Goal: Task Accomplishment & Management: Manage account settings

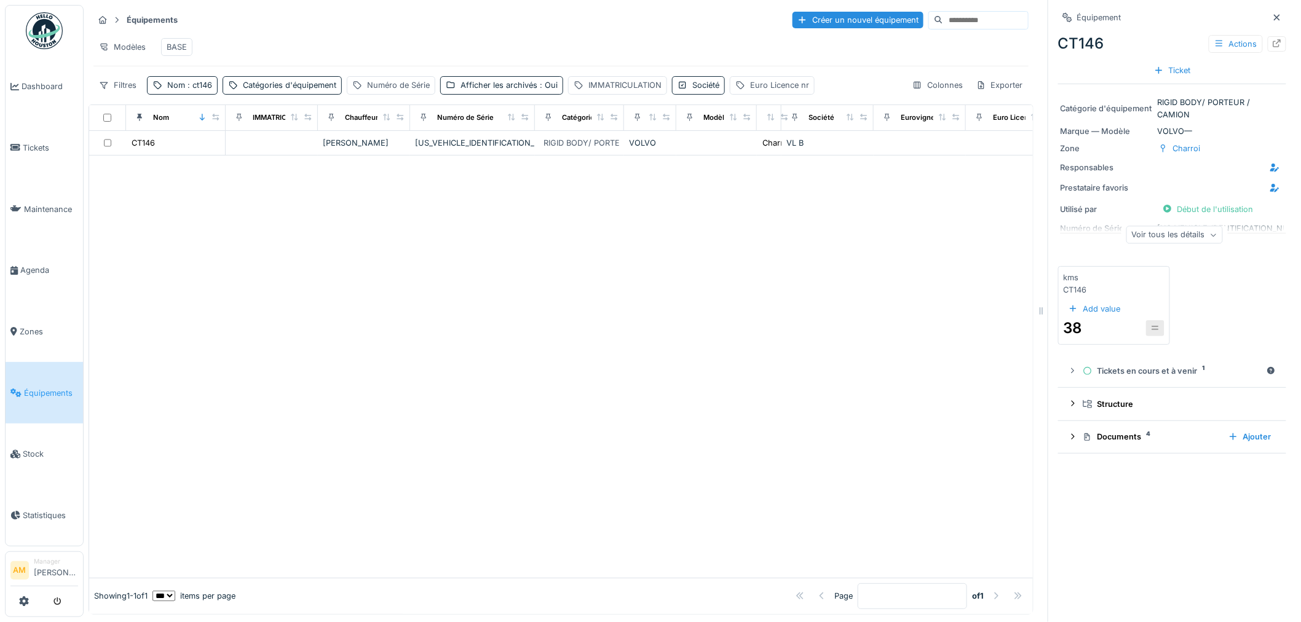
scroll to position [10, 0]
drag, startPoint x: 203, startPoint y: 83, endPoint x: 192, endPoint y: 99, distance: 19.4
click at [200, 84] on span ": ct146" at bounding box center [198, 85] width 27 height 9
drag, startPoint x: 179, startPoint y: 150, endPoint x: 52, endPoint y: 144, distance: 127.3
click at [75, 144] on body "Dashboard Tickets Maintenance Agenda Zones Équipements Stock Statistiques AM Ma…" at bounding box center [650, 311] width 1301 height 622
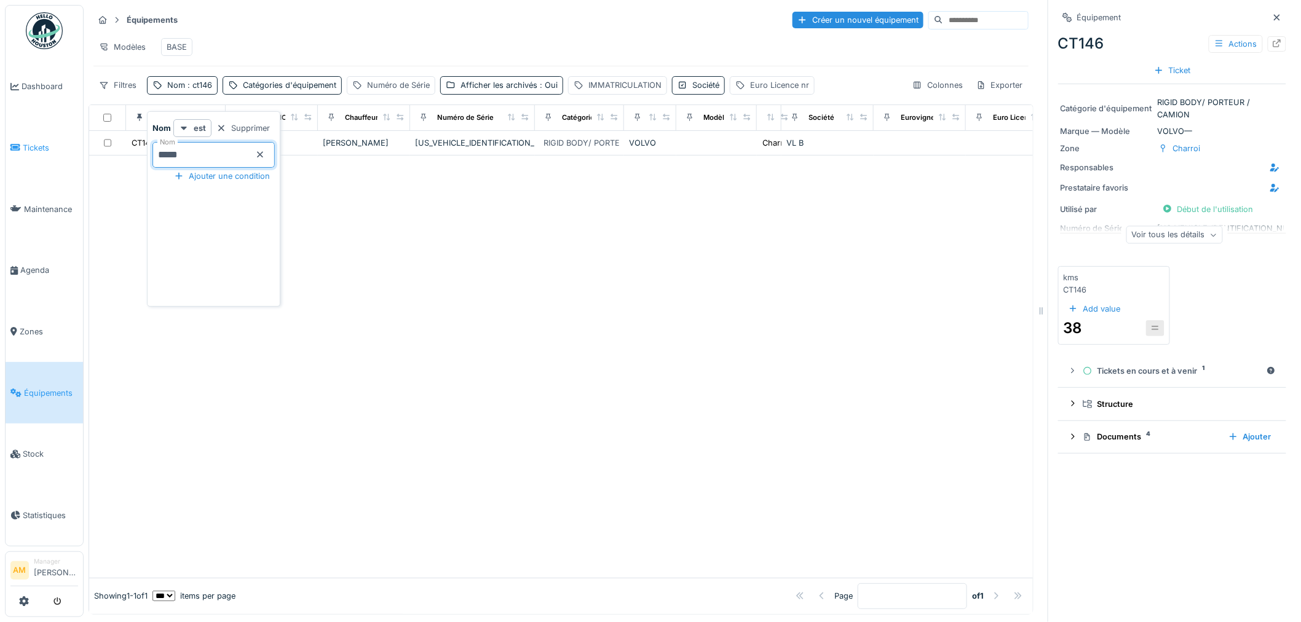
type input "*****"
click at [481, 269] on div at bounding box center [560, 366] width 943 height 422
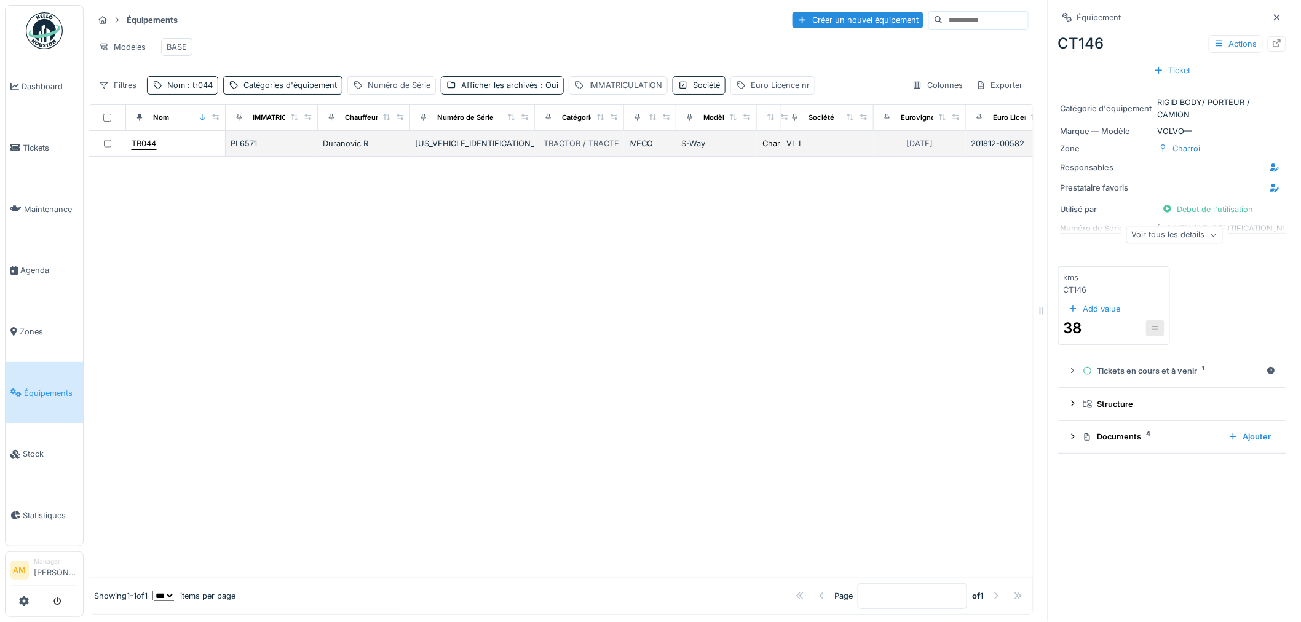
click at [140, 143] on div "TR044" at bounding box center [144, 144] width 25 height 12
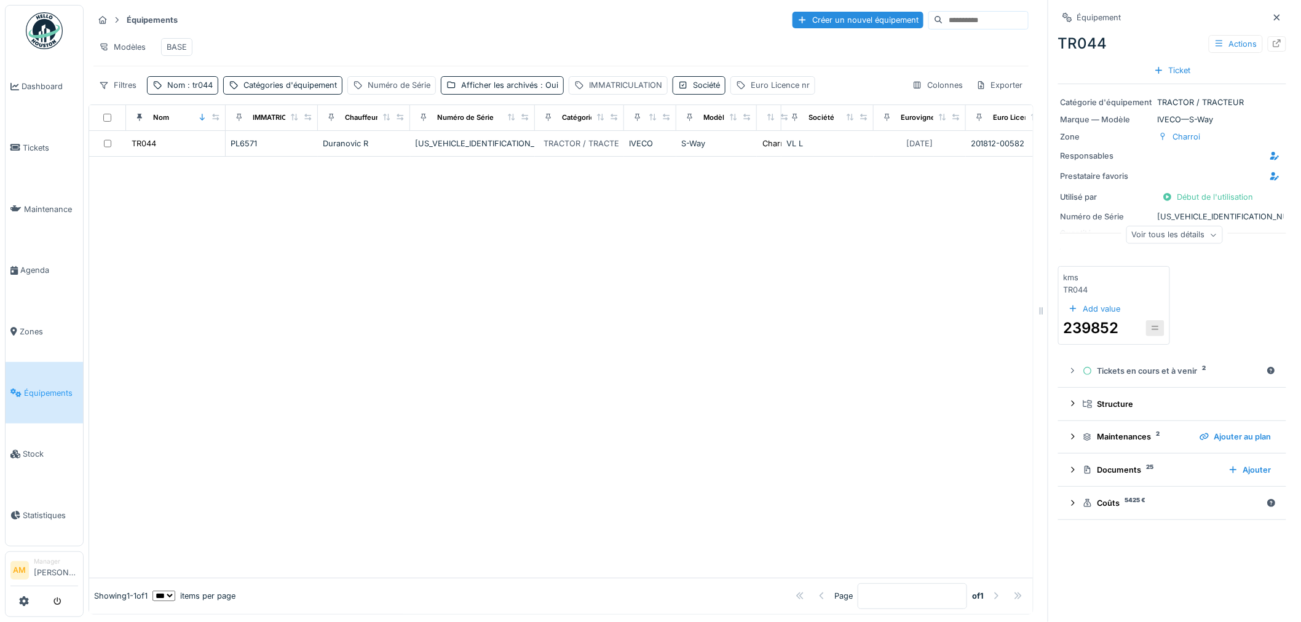
click at [827, 337] on div at bounding box center [560, 367] width 943 height 421
click at [194, 84] on span ": tr044" at bounding box center [199, 85] width 28 height 9
drag, startPoint x: 178, startPoint y: 146, endPoint x: 79, endPoint y: 146, distance: 99.6
click at [88, 148] on body "Dashboard Tickets Maintenance Agenda Zones Équipements Stock Statistiques AM Ma…" at bounding box center [650, 311] width 1301 height 622
type input "*****"
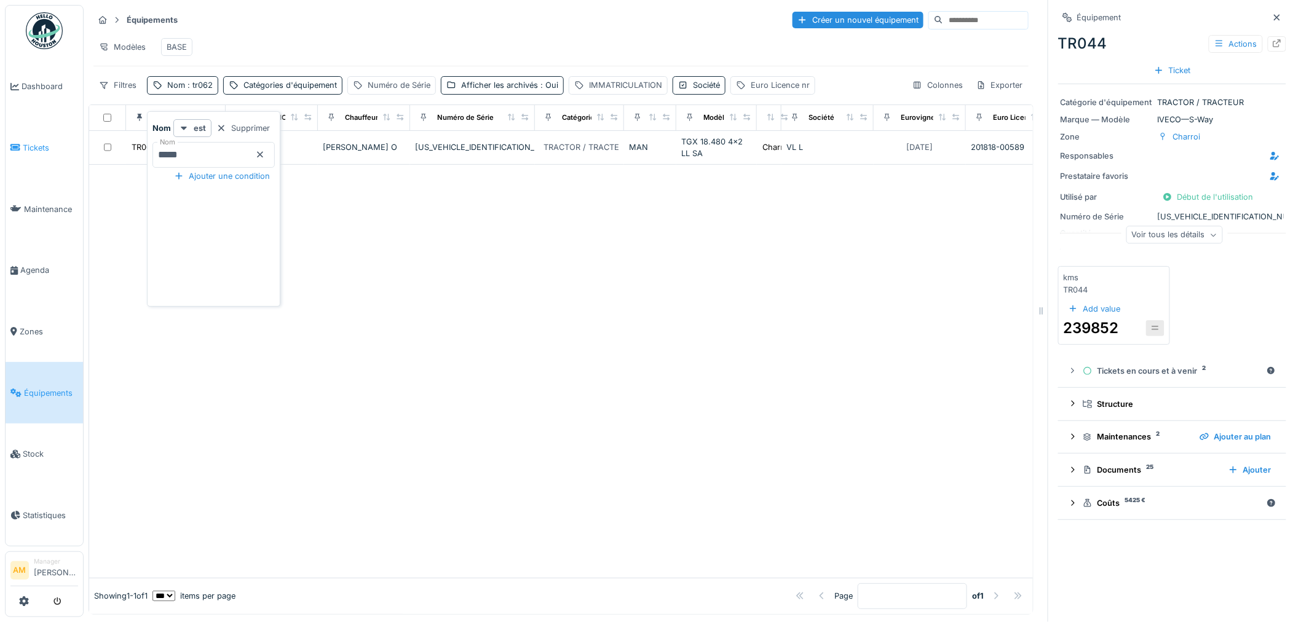
drag, startPoint x: 371, startPoint y: 315, endPoint x: 45, endPoint y: 129, distance: 375.4
click at [358, 302] on div at bounding box center [560, 371] width 943 height 413
click at [189, 87] on span ": tr062" at bounding box center [199, 85] width 28 height 9
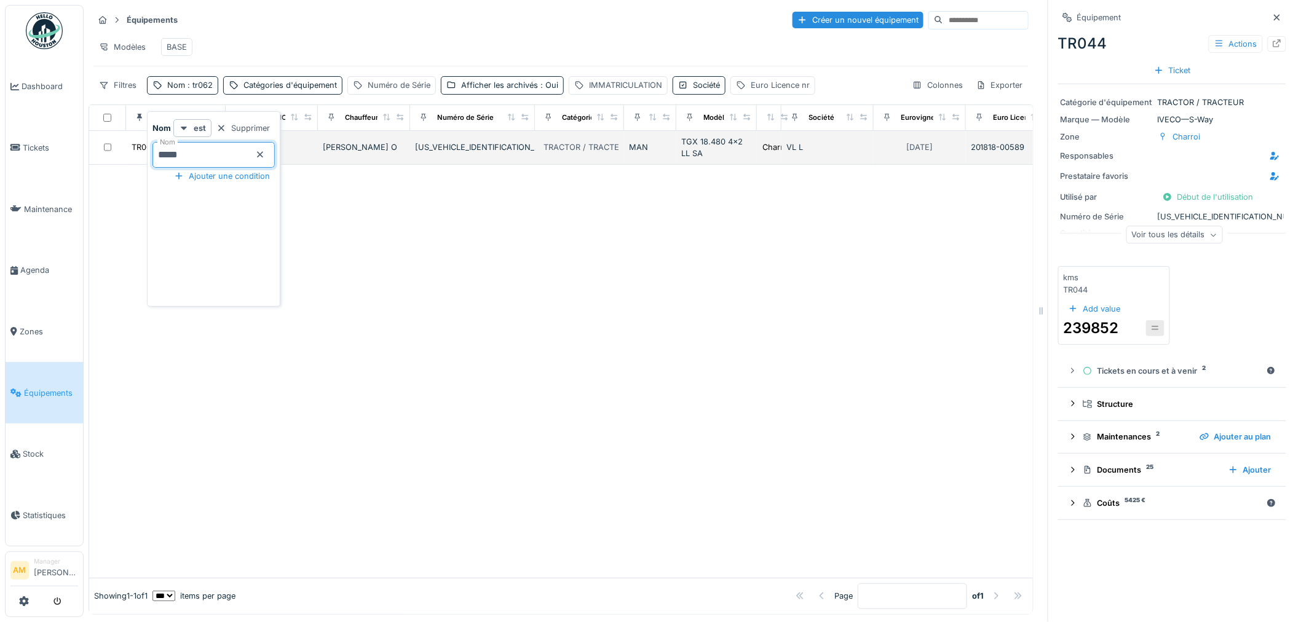
drag, startPoint x: 203, startPoint y: 143, endPoint x: 125, endPoint y: 144, distance: 78.1
click at [125, 144] on body "Dashboard Tickets Maintenance Agenda Zones Équipements Stock Statistiques AM Ma…" at bounding box center [650, 311] width 1301 height 622
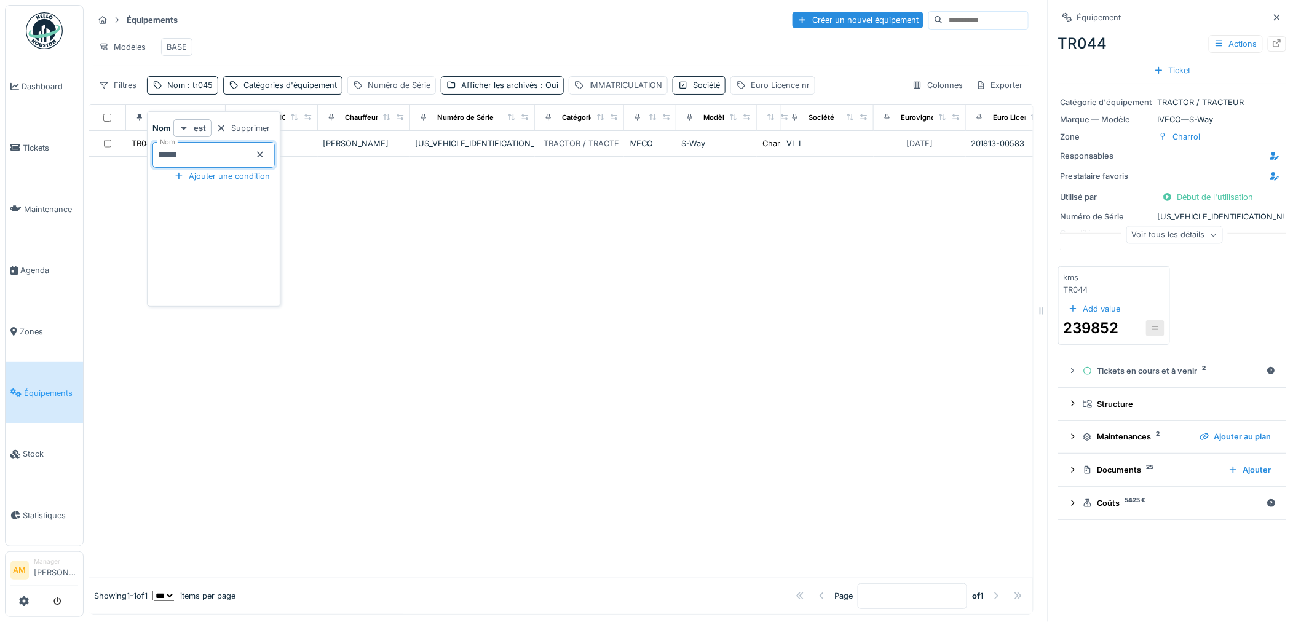
type input "*****"
click at [506, 273] on div at bounding box center [560, 367] width 943 height 421
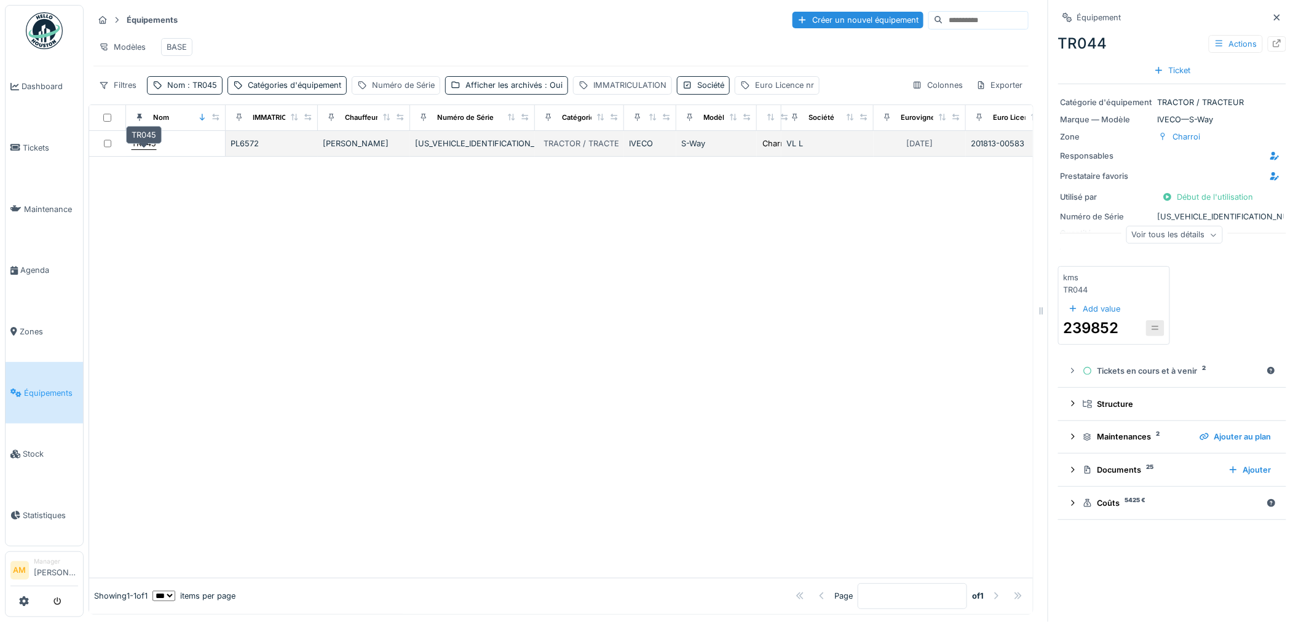
drag, startPoint x: 145, startPoint y: 148, endPoint x: 155, endPoint y: 144, distance: 11.3
click at [146, 148] on div "TR045" at bounding box center [144, 144] width 25 height 12
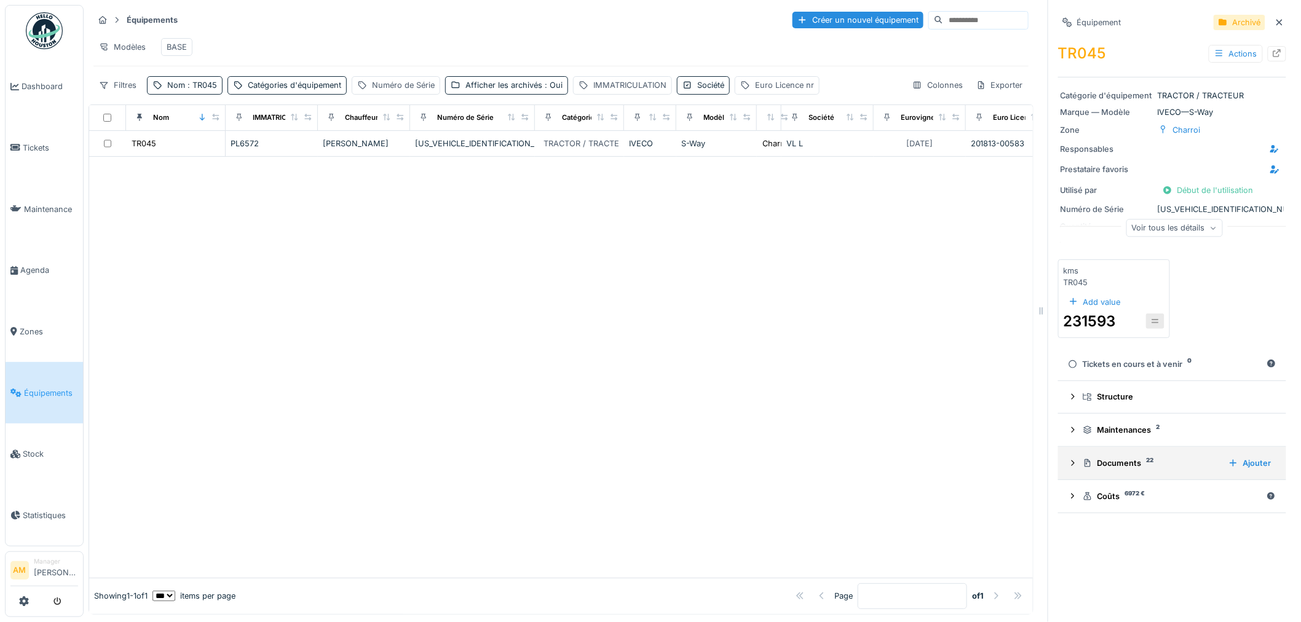
click at [1068, 459] on icon at bounding box center [1073, 463] width 10 height 8
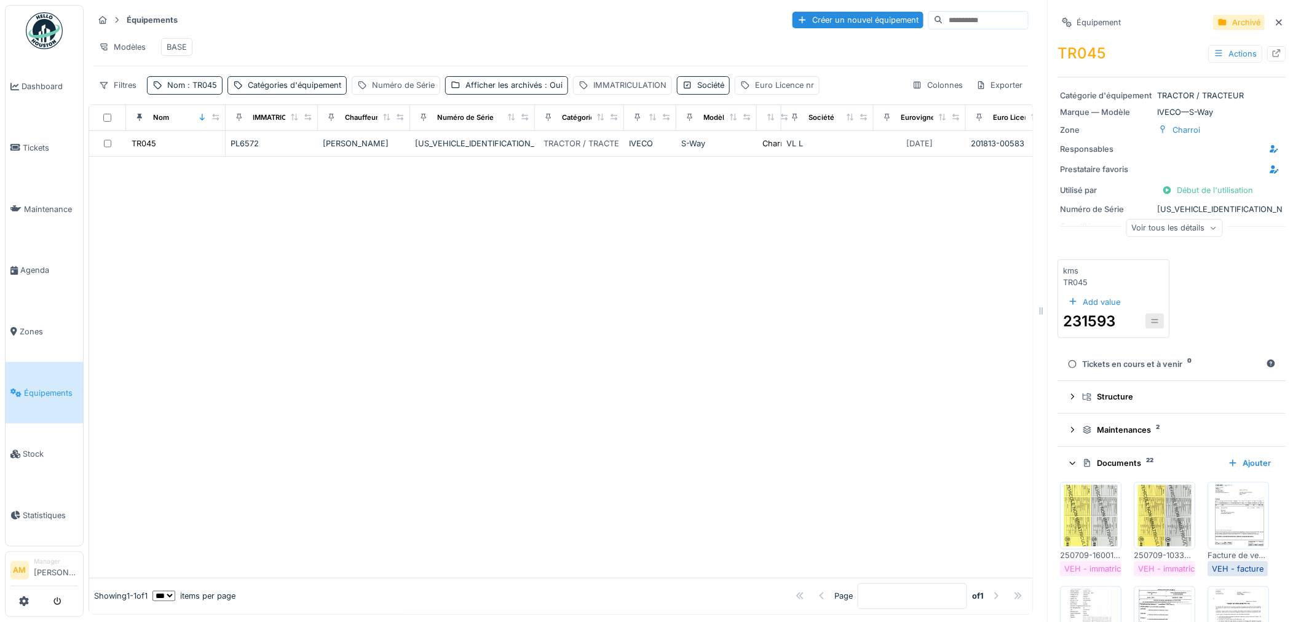
click at [1145, 219] on div "Voir tous les détails" at bounding box center [1174, 228] width 96 height 18
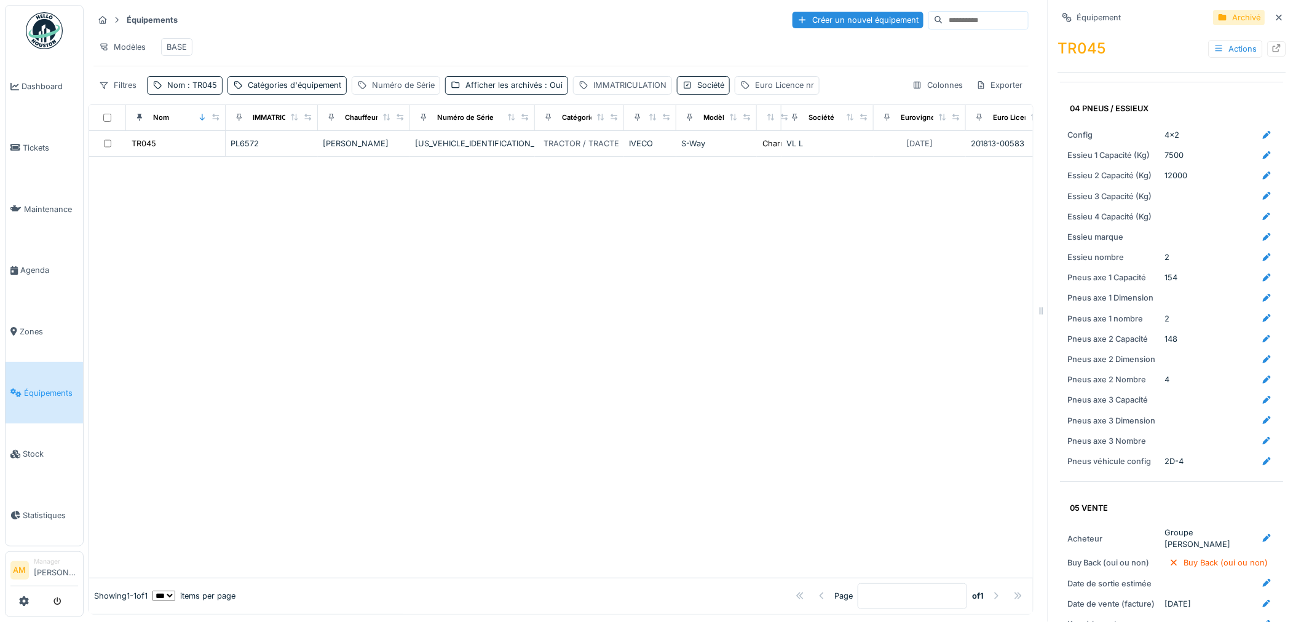
scroll to position [2117, 0]
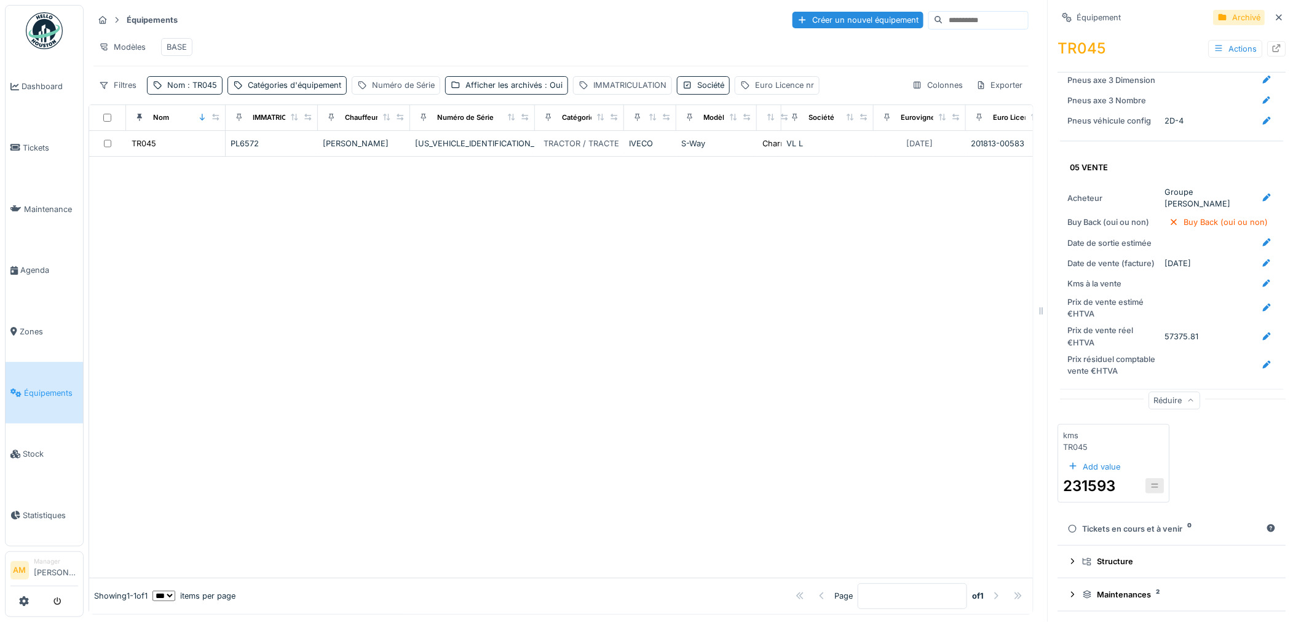
click at [493, 291] on div at bounding box center [560, 367] width 943 height 421
click at [198, 82] on span ": TR045" at bounding box center [201, 85] width 32 height 9
click at [189, 142] on input "*****" at bounding box center [213, 155] width 122 height 26
type input "*****"
click at [390, 349] on div at bounding box center [560, 367] width 943 height 421
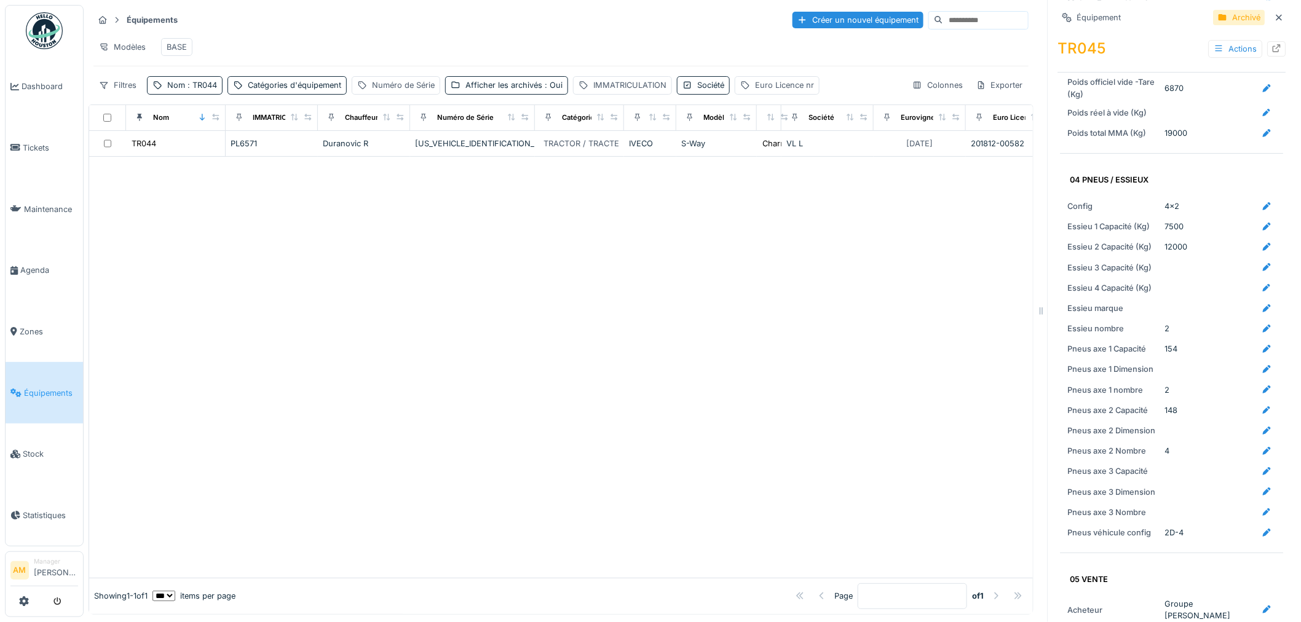
scroll to position [1639, 0]
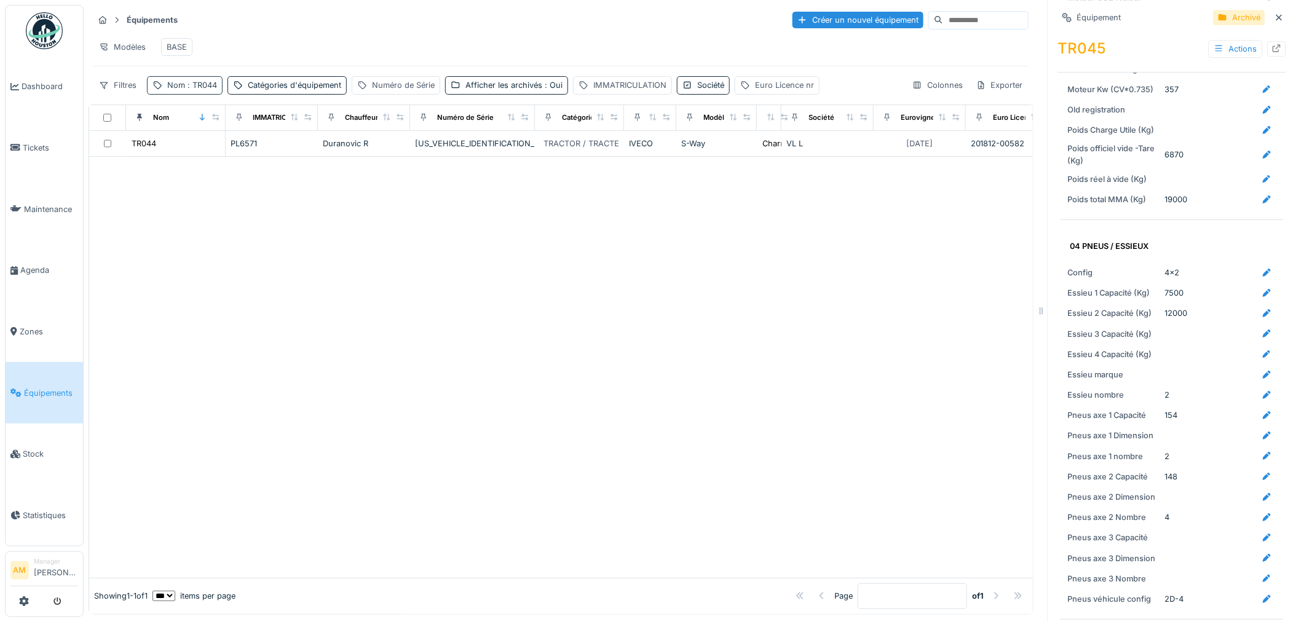
click at [208, 89] on span ": TR044" at bounding box center [201, 85] width 32 height 9
click at [441, 288] on div at bounding box center [560, 367] width 943 height 421
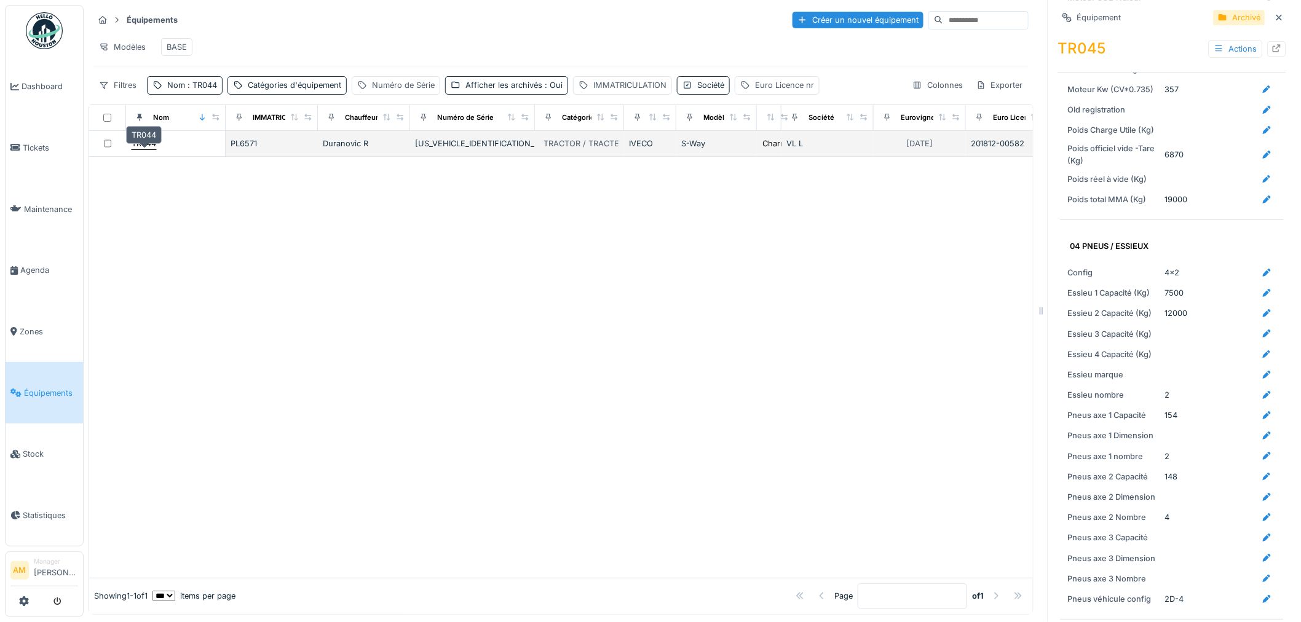
click at [132, 140] on div "TR044" at bounding box center [144, 144] width 25 height 12
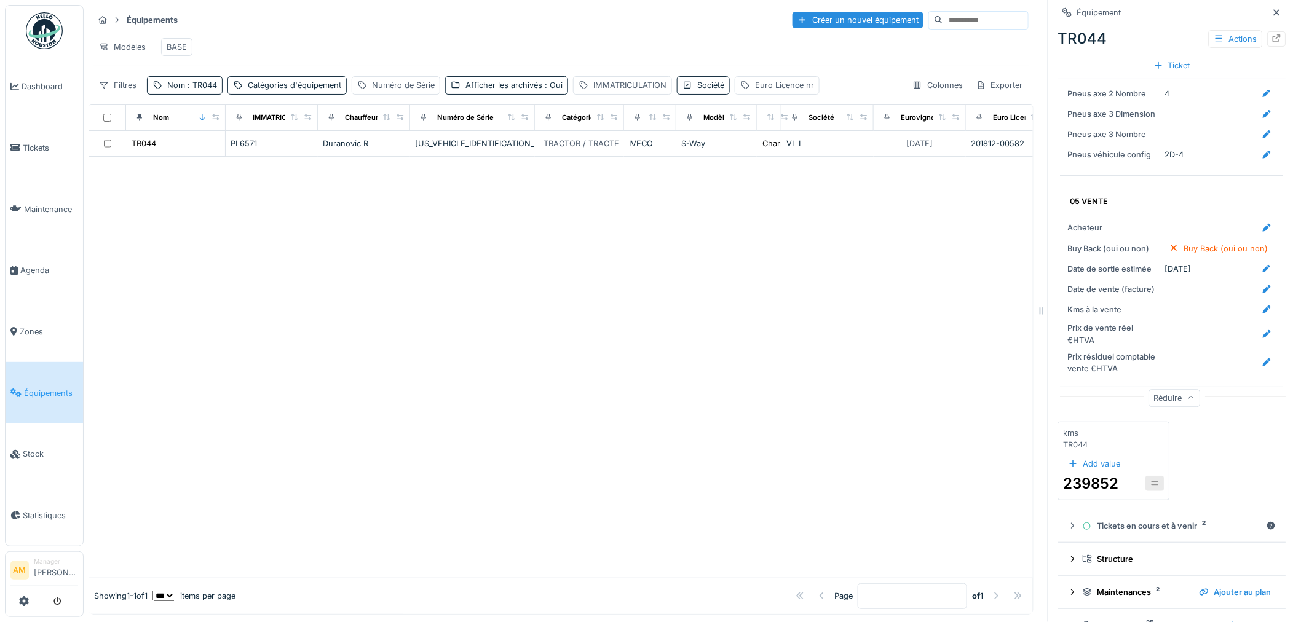
scroll to position [2070, 0]
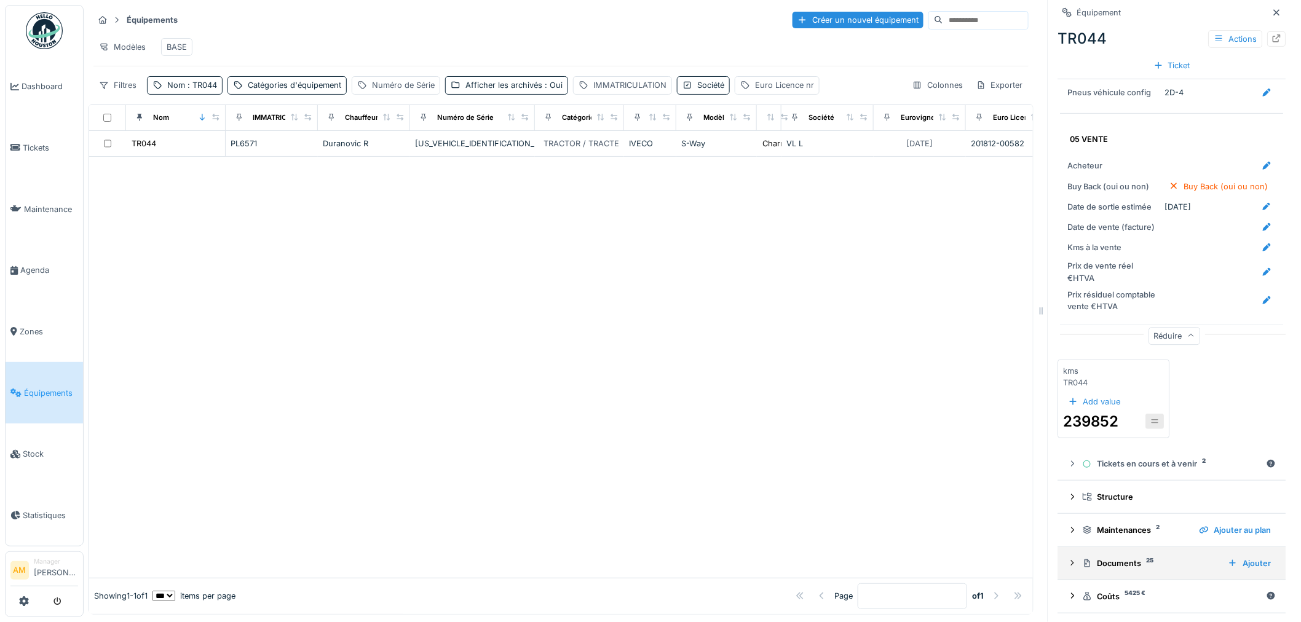
click at [1068, 559] on icon at bounding box center [1073, 563] width 10 height 8
click at [626, 262] on div at bounding box center [560, 367] width 943 height 421
click at [199, 86] on span ": TR044" at bounding box center [201, 85] width 32 height 9
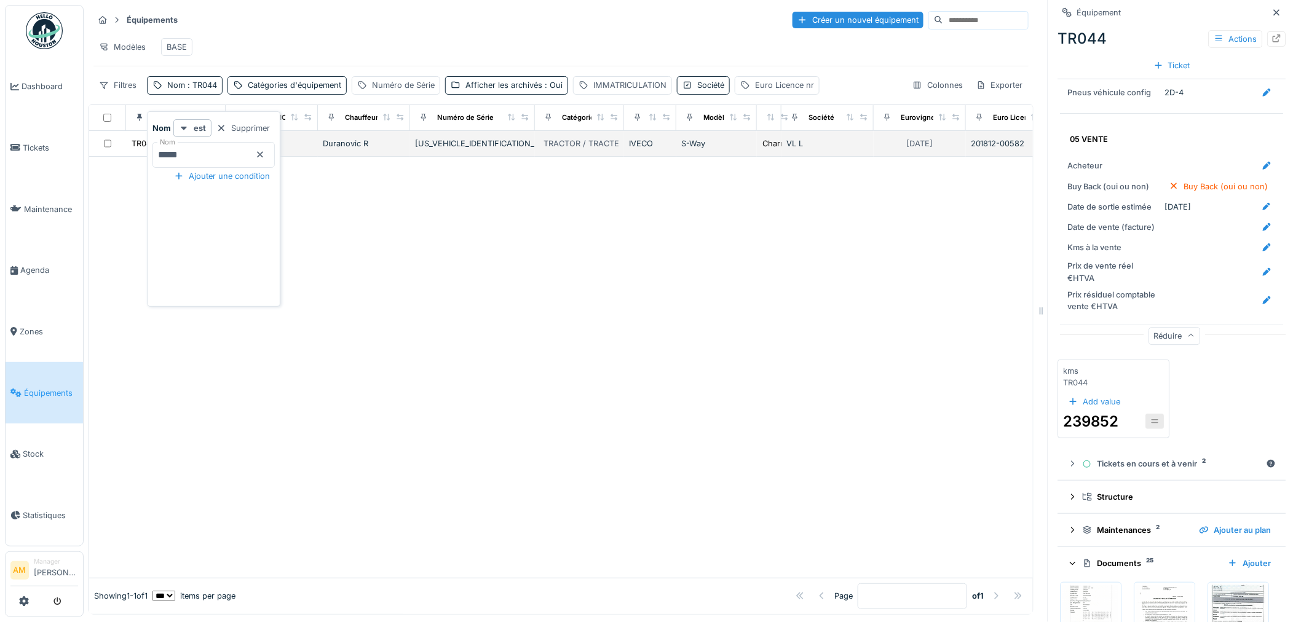
drag, startPoint x: 198, startPoint y: 148, endPoint x: 127, endPoint y: 154, distance: 71.5
click at [139, 152] on body "Dashboard Tickets Maintenance Agenda Zones Équipements Stock Statistiques AM Ma…" at bounding box center [650, 311] width 1301 height 622
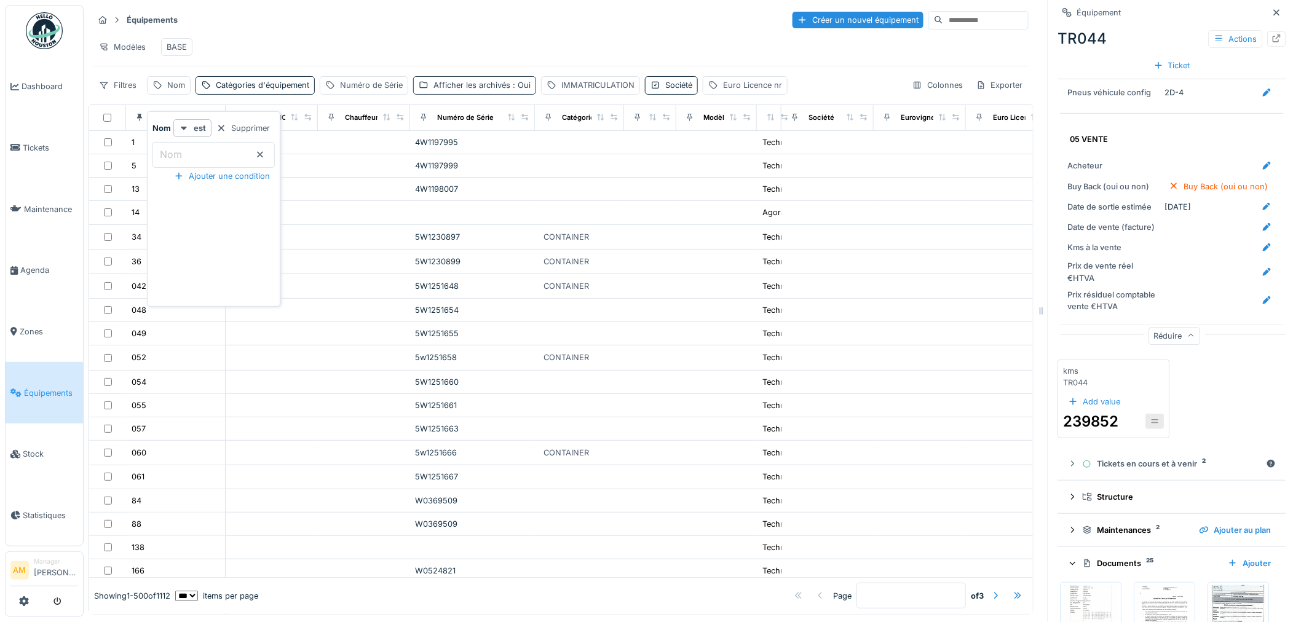
click at [475, 87] on div "Afficher les archivés : Oui" at bounding box center [481, 85] width 97 height 12
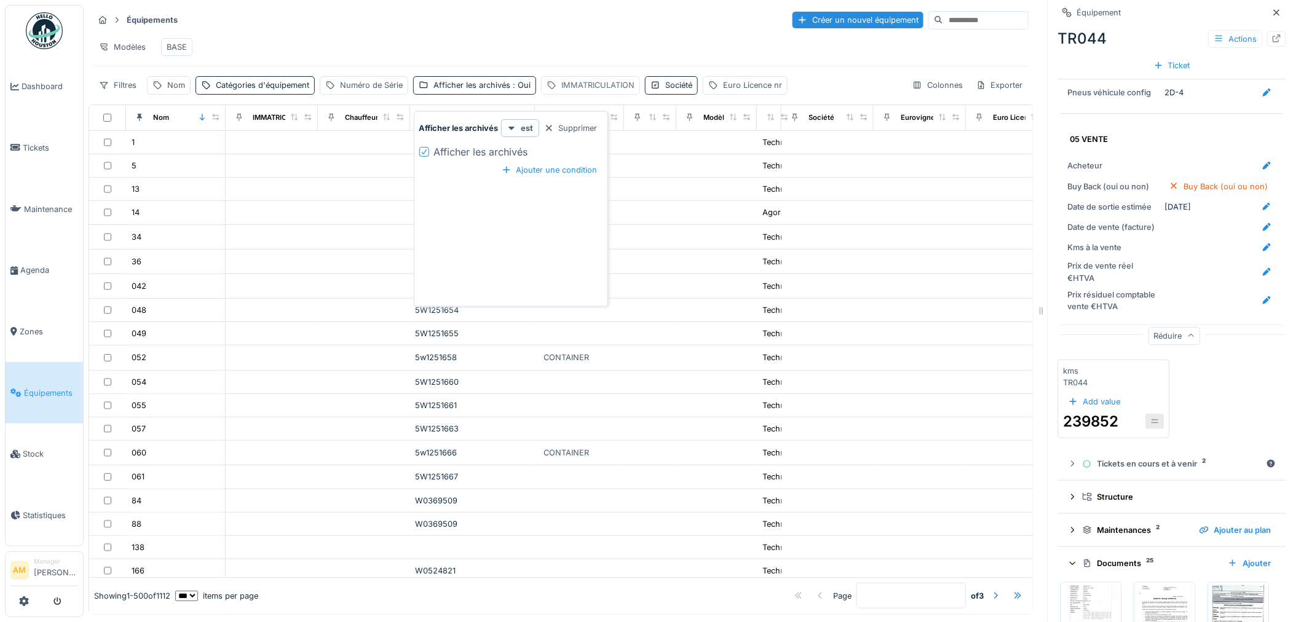
click at [566, 85] on div "IMMATRICULATION" at bounding box center [597, 85] width 73 height 12
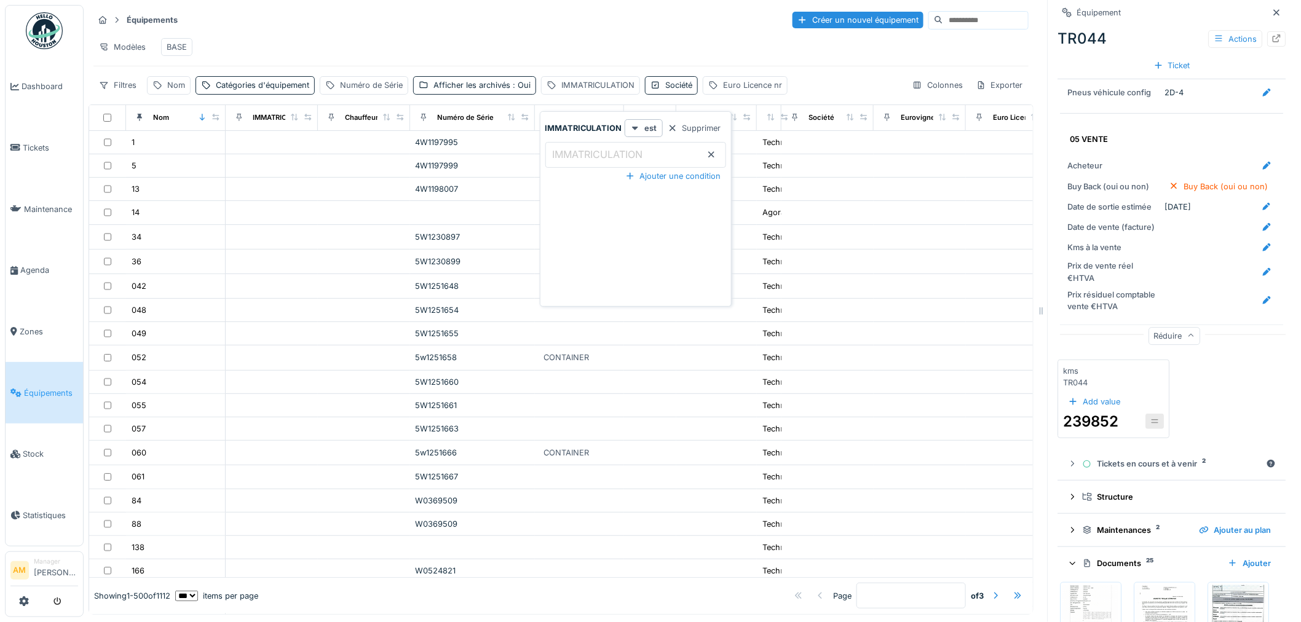
click at [566, 148] on label "IMMATRICULATION" at bounding box center [597, 154] width 95 height 15
click at [566, 148] on input "IMMATRICULATION" at bounding box center [635, 155] width 181 height 26
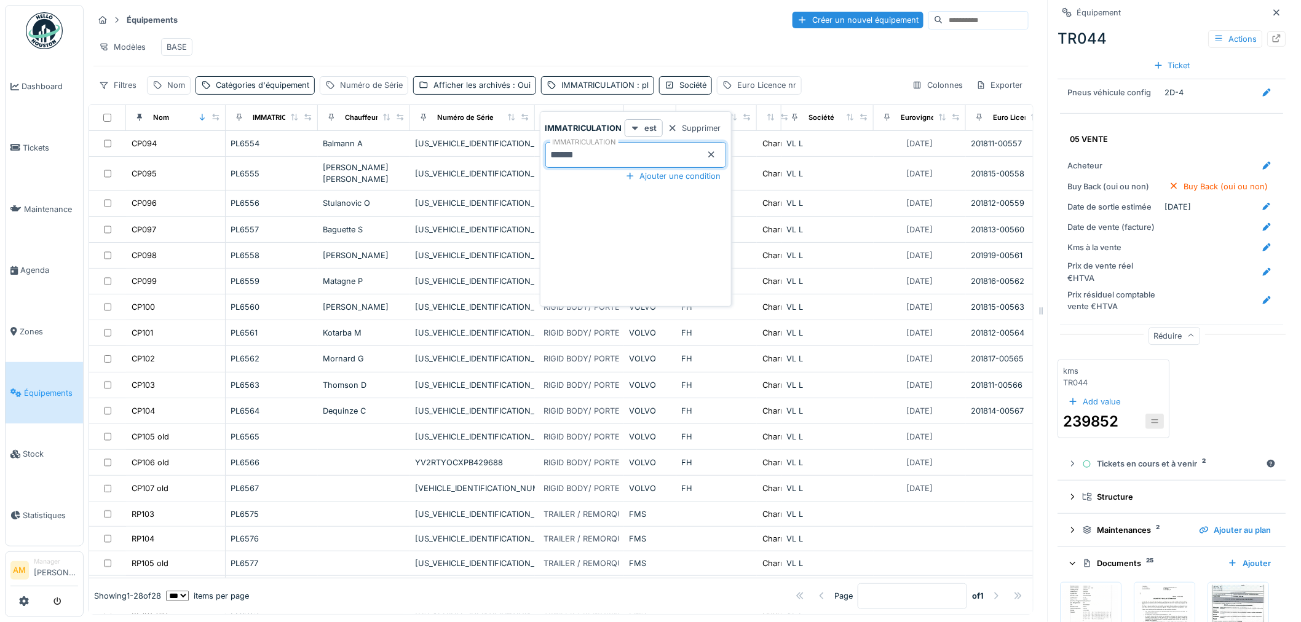
type input "******"
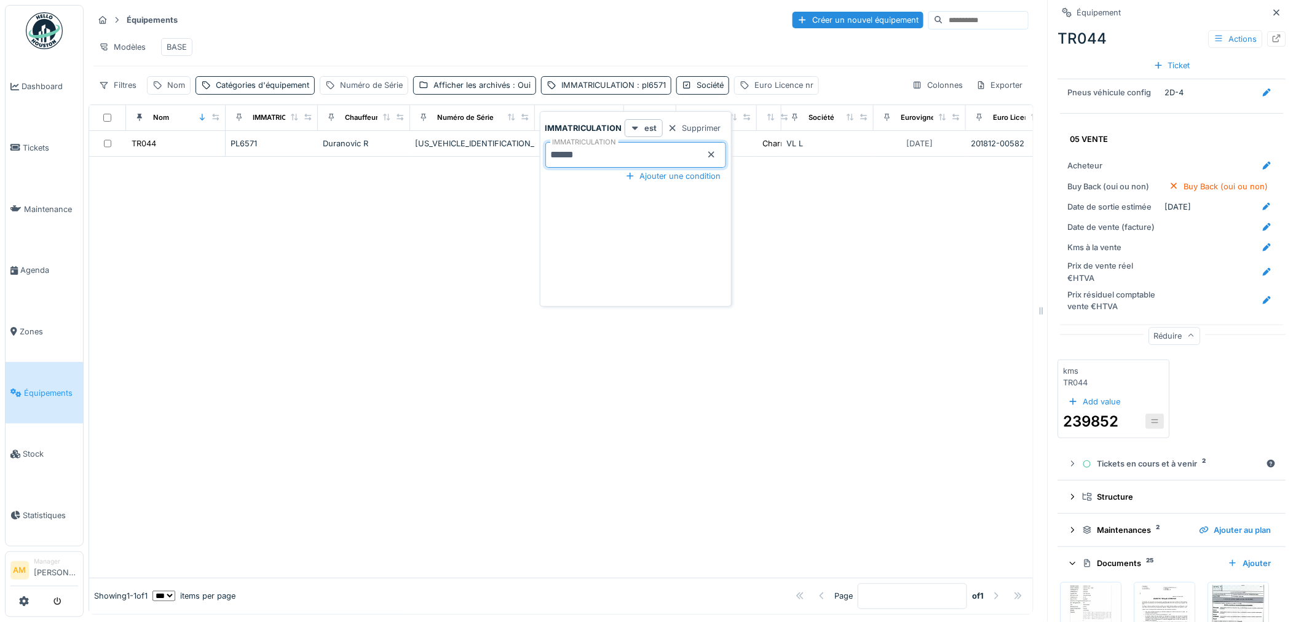
click at [458, 289] on div at bounding box center [560, 367] width 943 height 421
click at [438, 286] on div at bounding box center [560, 367] width 943 height 421
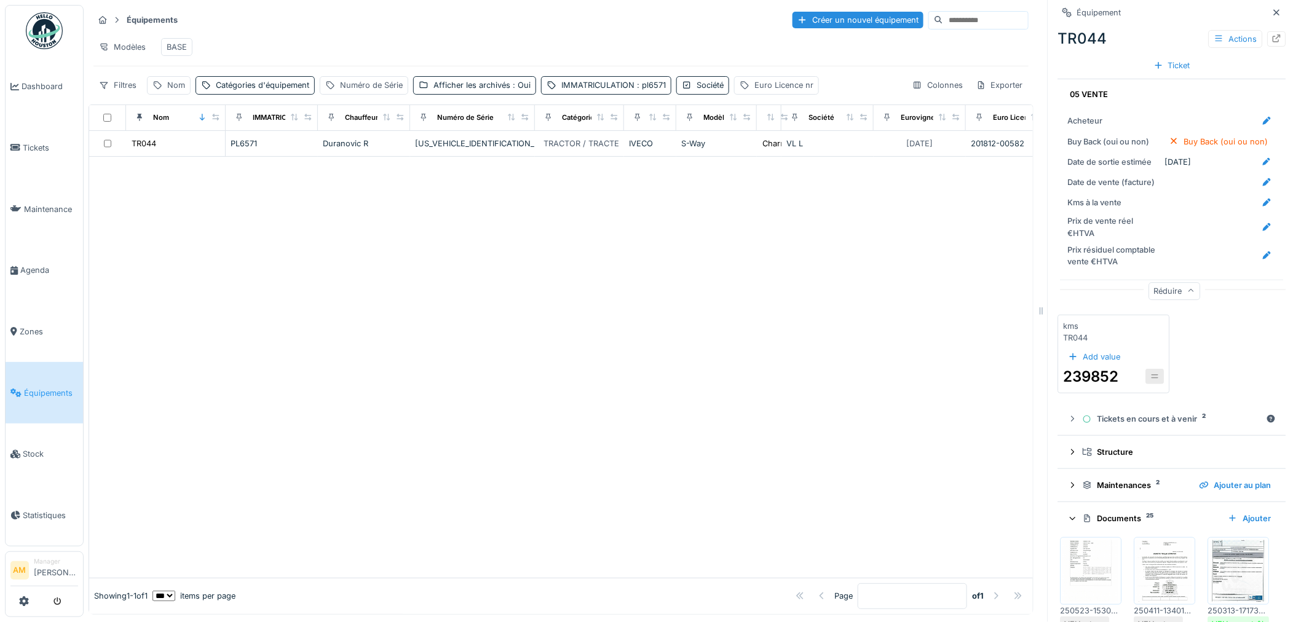
scroll to position [2139, 0]
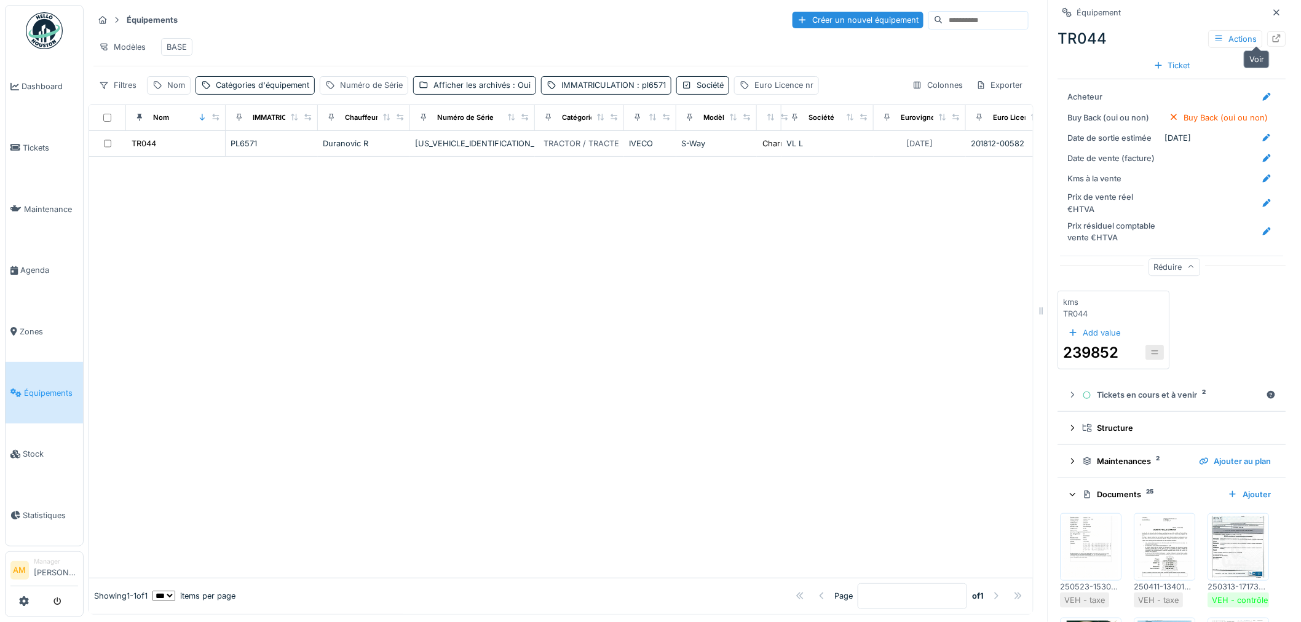
click at [1272, 34] on icon at bounding box center [1277, 38] width 10 height 8
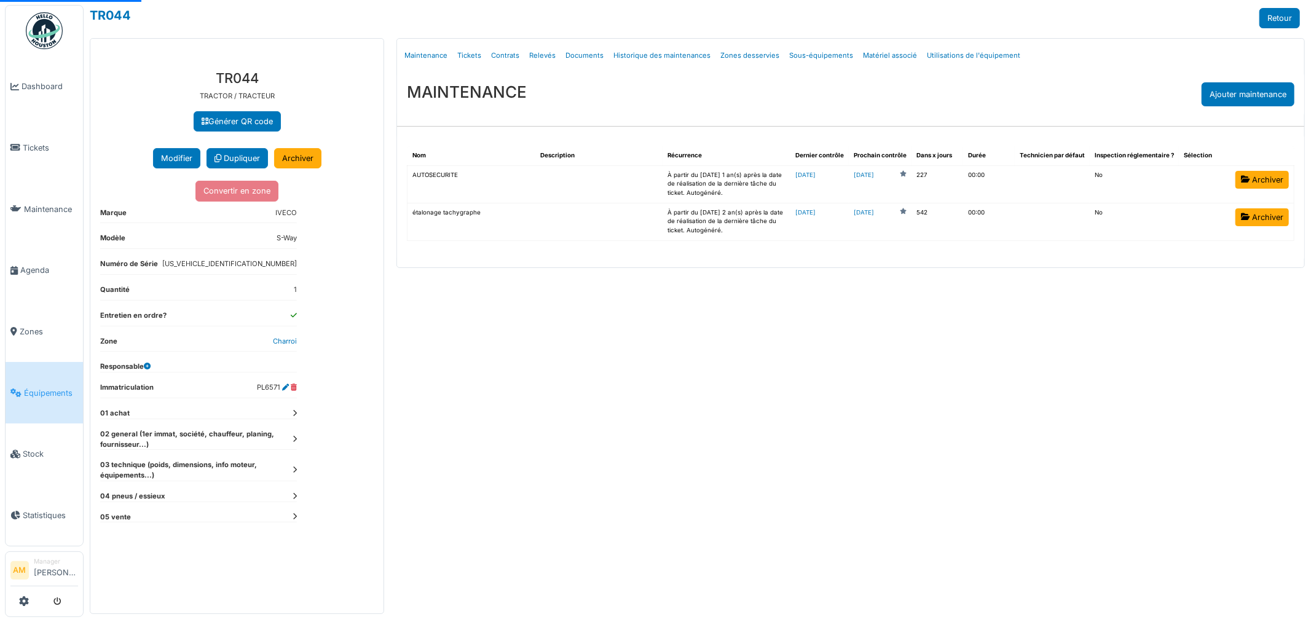
select select "***"
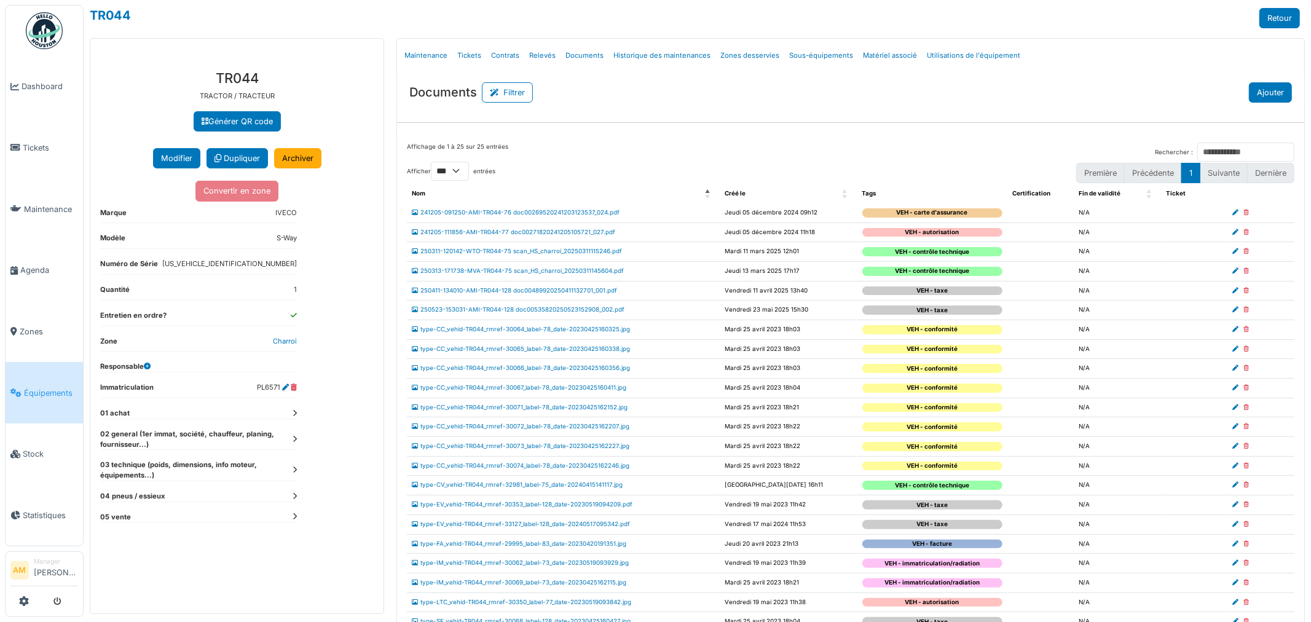
click at [1252, 92] on button "Ajouter" at bounding box center [1270, 92] width 43 height 20
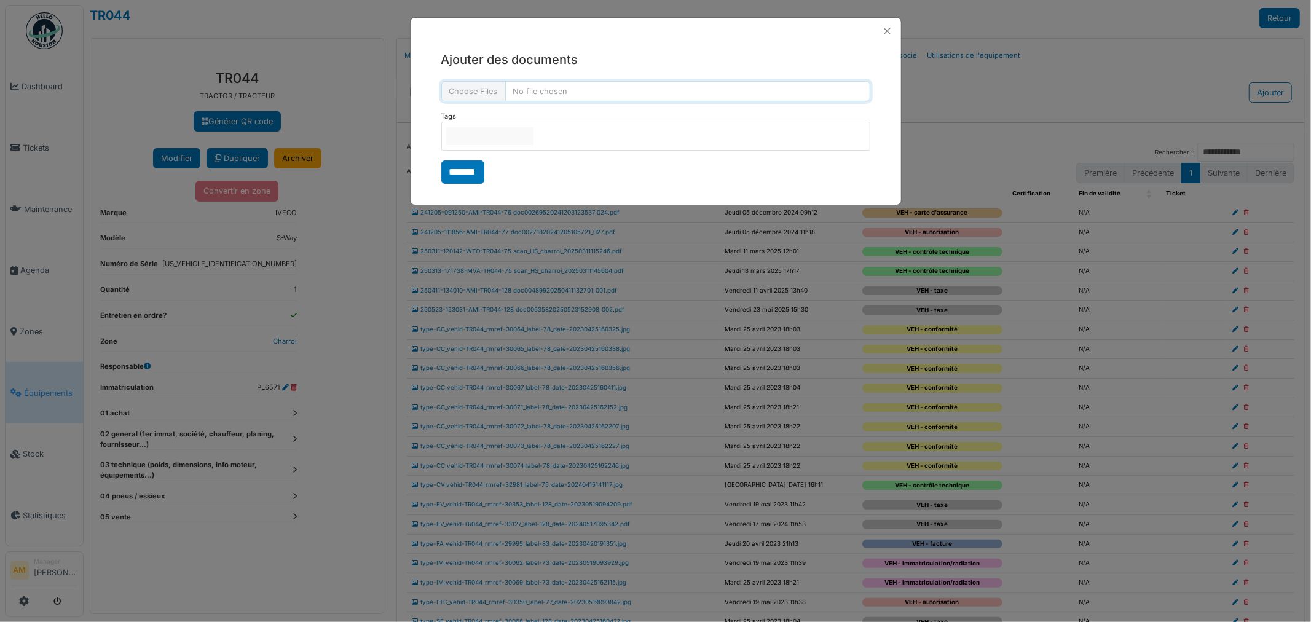
click at [590, 90] on input "file" at bounding box center [655, 91] width 429 height 20
type input "**********"
click at [468, 128] on input "null" at bounding box center [489, 136] width 87 height 18
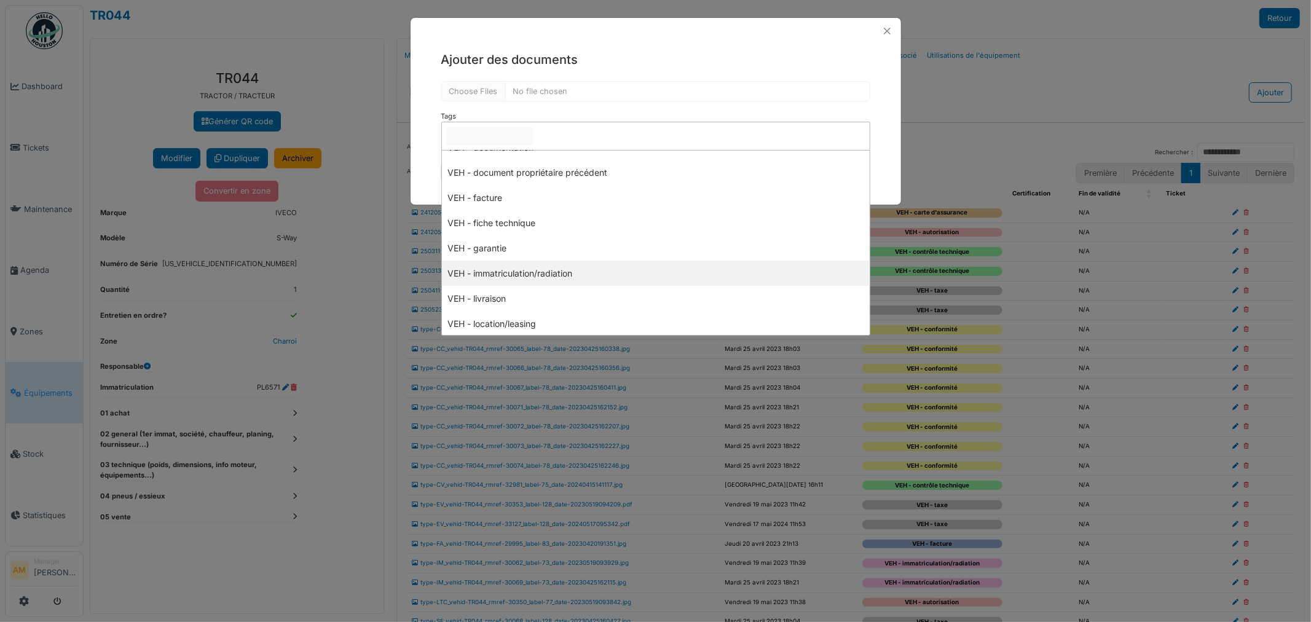
scroll to position [273, 0]
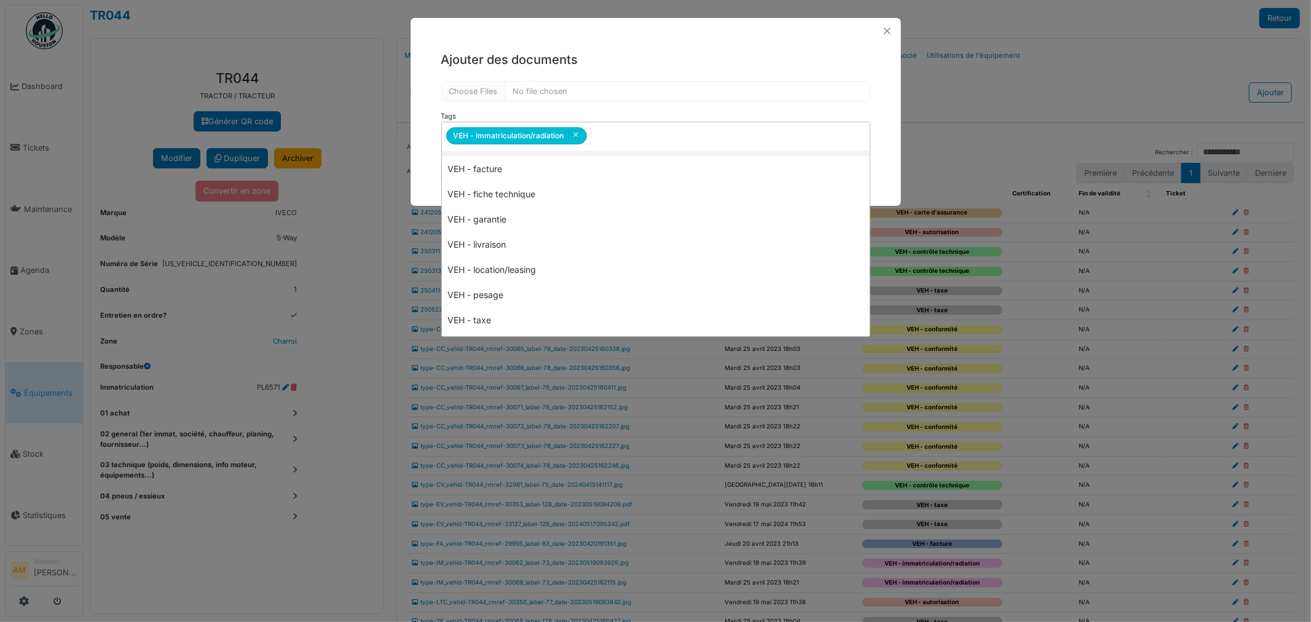
click at [687, 103] on form "**********" at bounding box center [655, 133] width 429 height 104
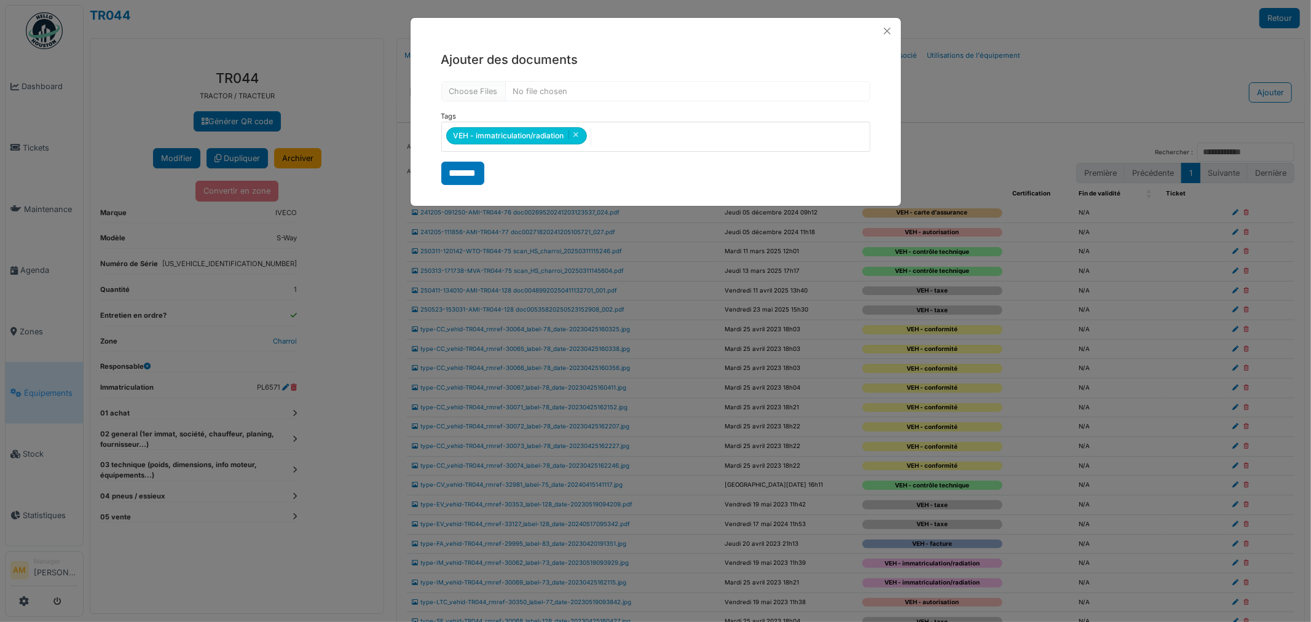
click at [483, 174] on input "*******" at bounding box center [462, 173] width 43 height 23
select select "***"
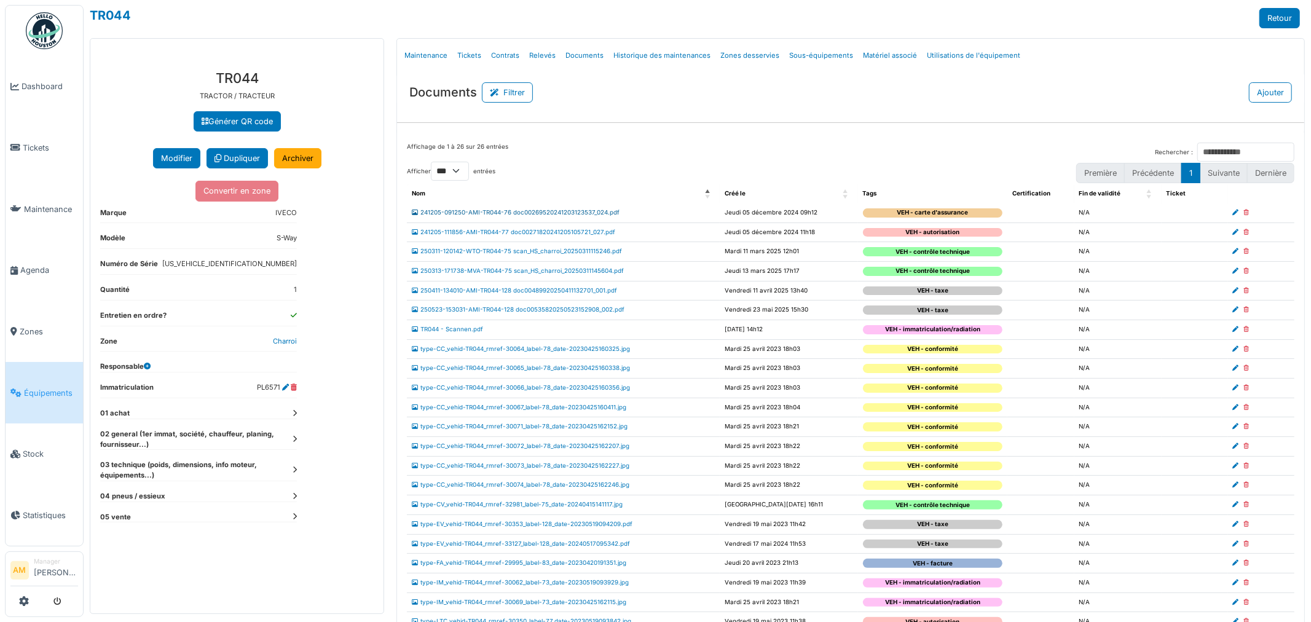
click at [478, 213] on link "241205-091250-AMI-TR044-76 doc00269520241203123537_024.pdf" at bounding box center [516, 212] width 208 height 7
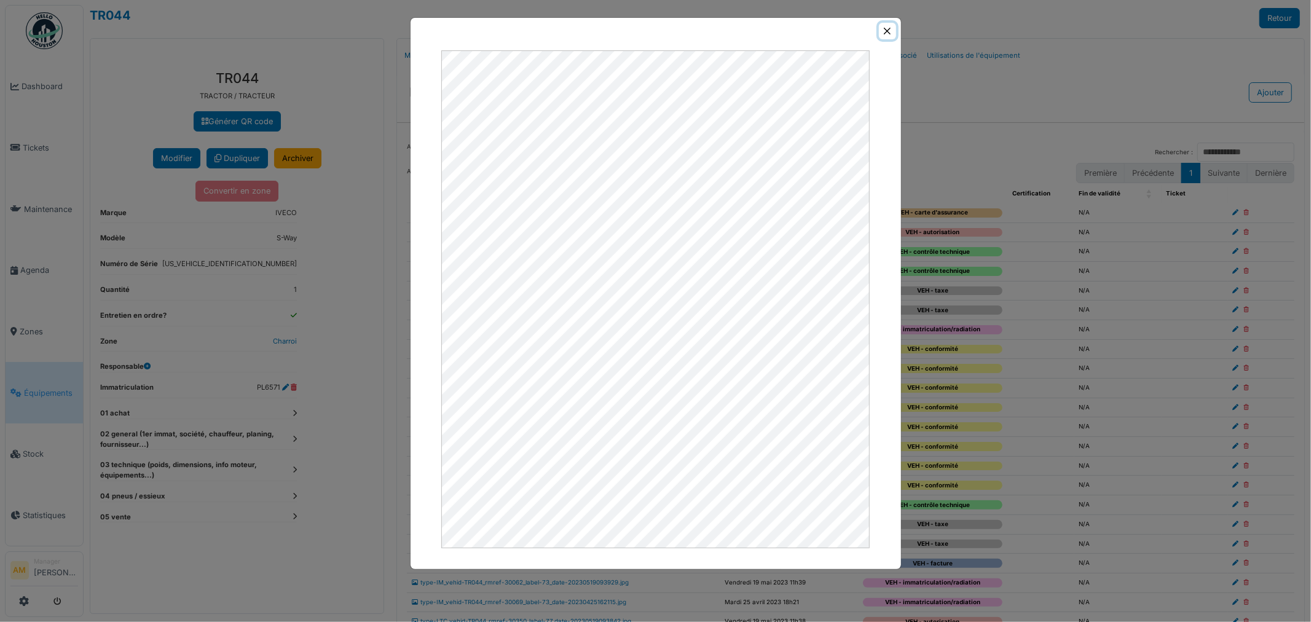
click at [887, 32] on button "Close" at bounding box center [887, 31] width 17 height 17
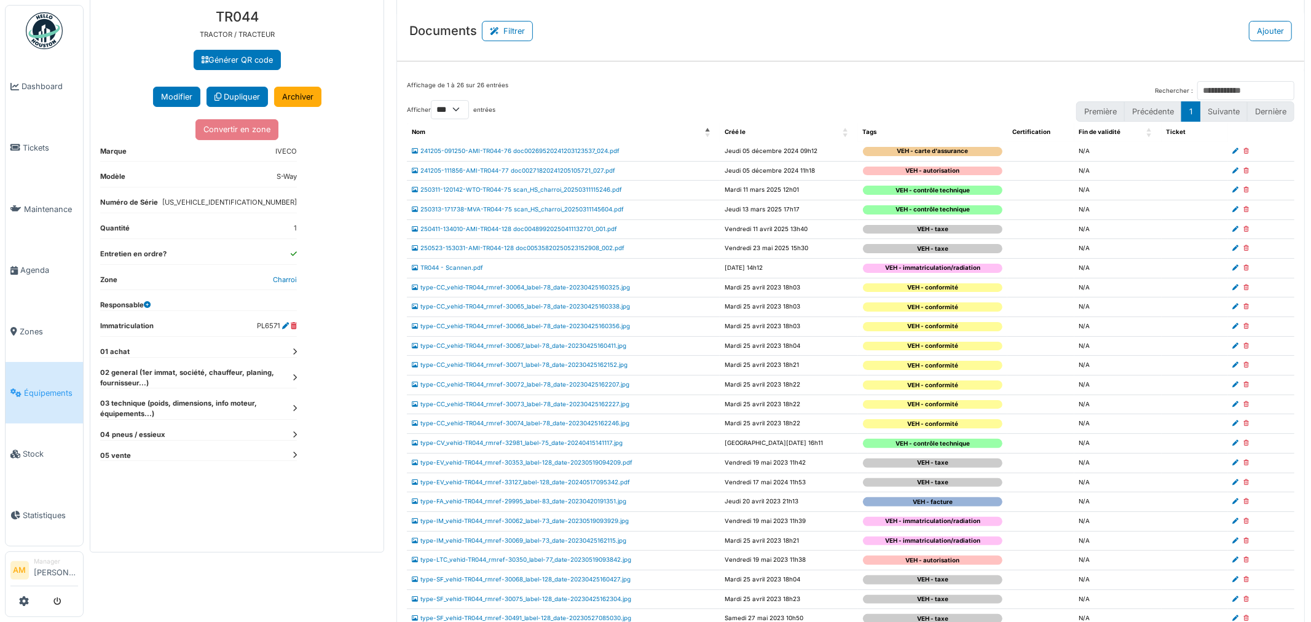
scroll to position [0, 0]
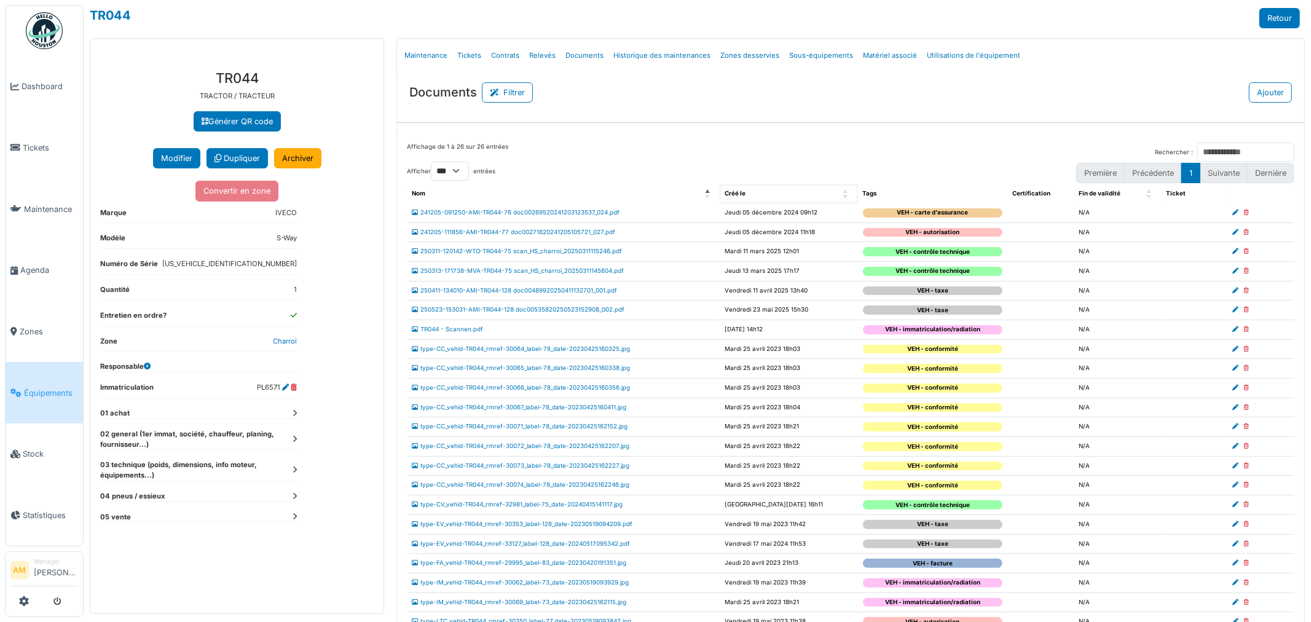
click at [815, 199] on th "Créé le" at bounding box center [789, 193] width 138 height 19
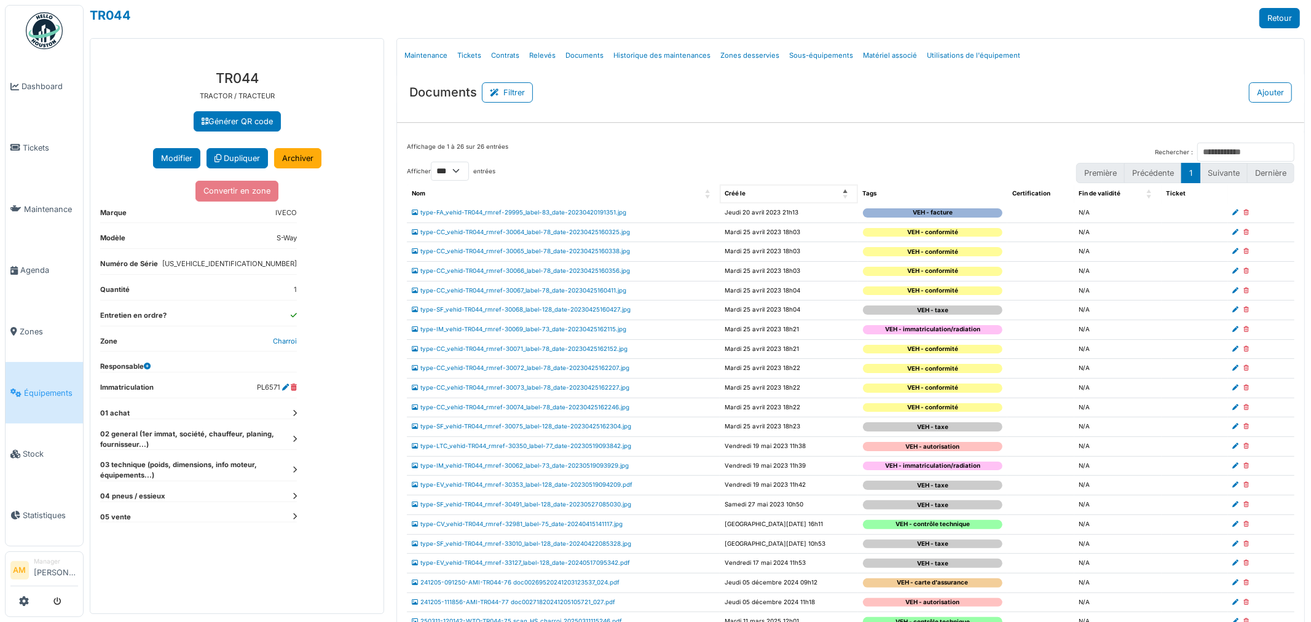
click at [843, 189] on span "Créé le: Activate to invert sorting" at bounding box center [846, 193] width 7 height 19
click at [843, 194] on span "Créé le: Activate to remove sorting" at bounding box center [846, 193] width 7 height 19
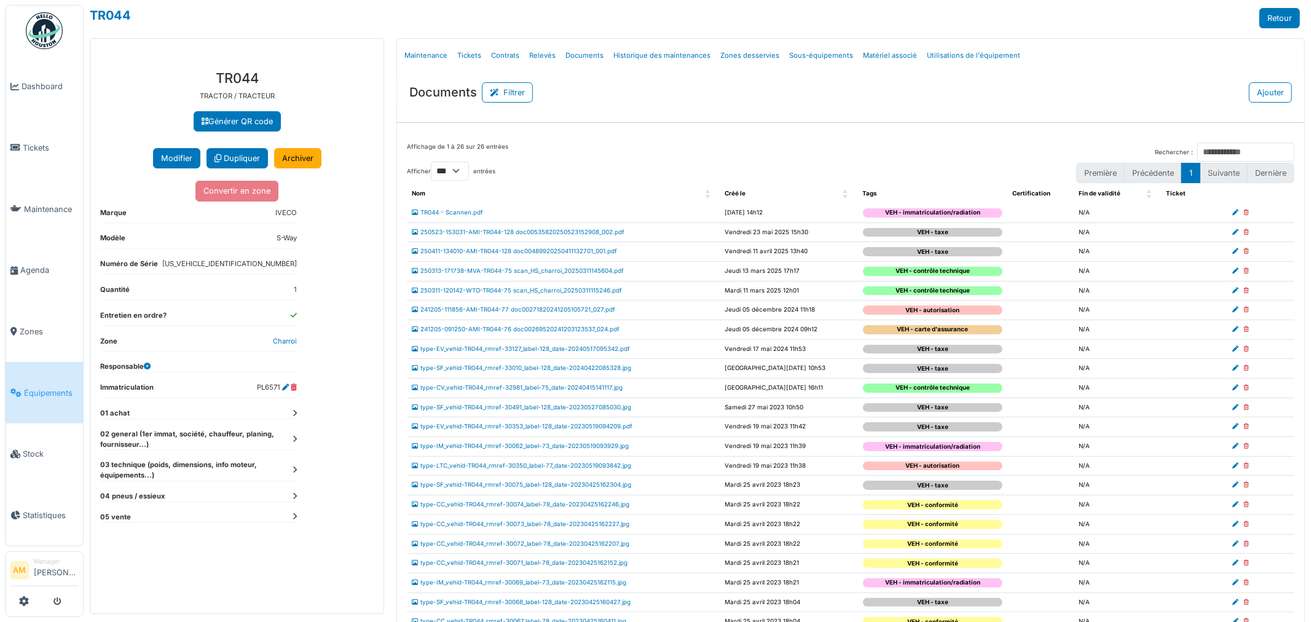
click at [789, 216] on td "[DATE] 14h12" at bounding box center [789, 212] width 138 height 19
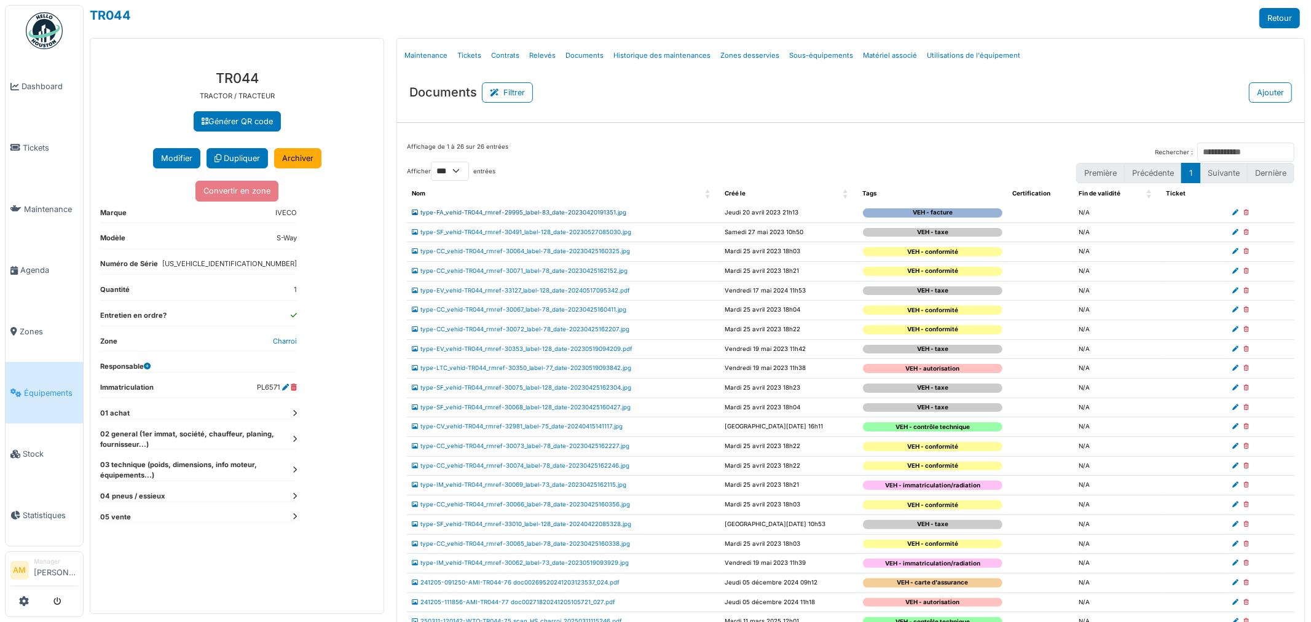
click at [445, 215] on link "type-FA_vehid-TR044_rmref-29995_label-83_date-20230420191351.jpg" at bounding box center [519, 212] width 214 height 7
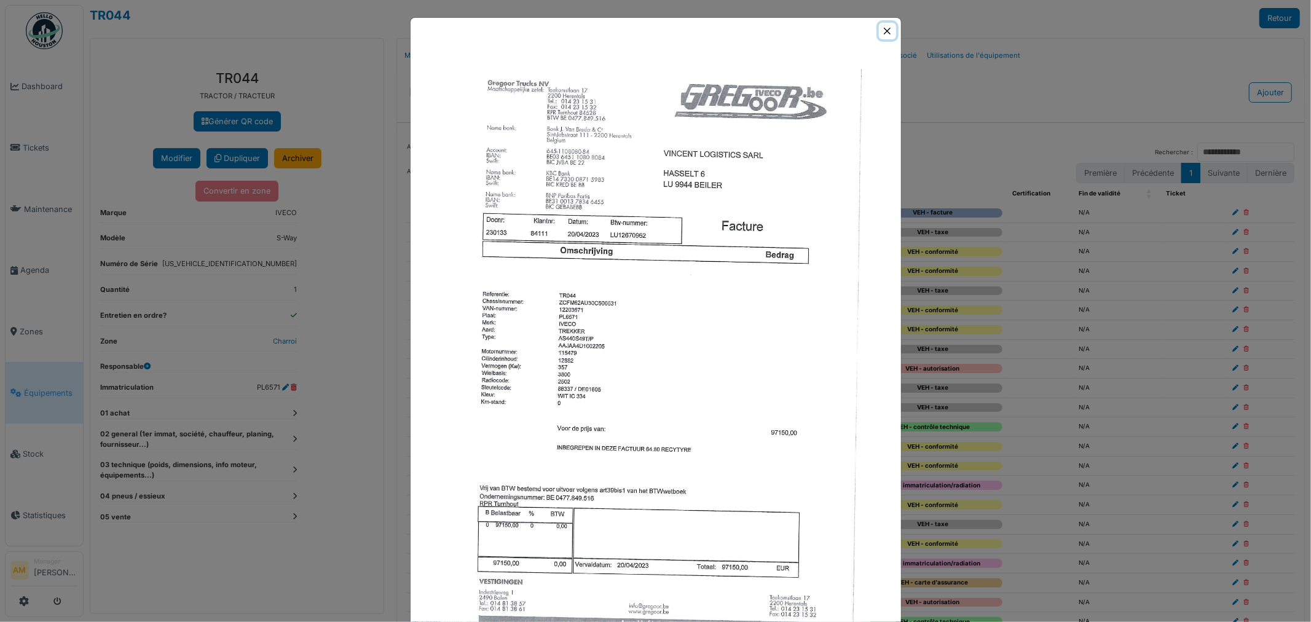
click at [886, 25] on button "Close" at bounding box center [887, 31] width 17 height 17
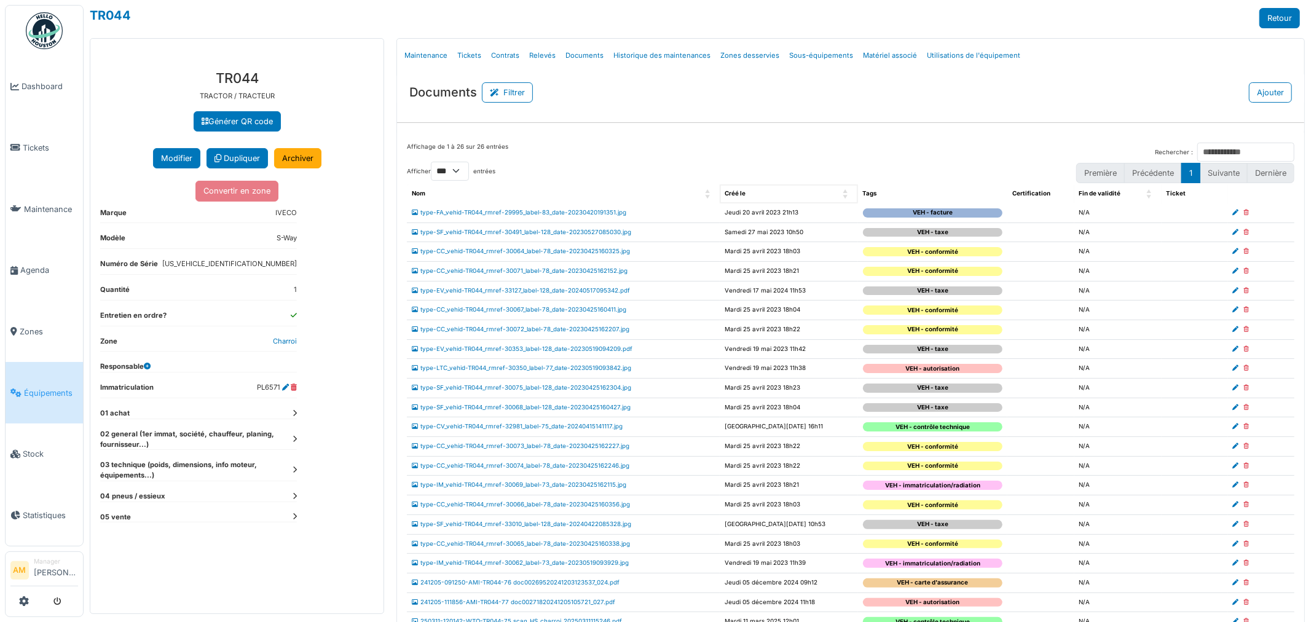
click at [769, 194] on div "Créé le" at bounding box center [782, 193] width 115 height 9
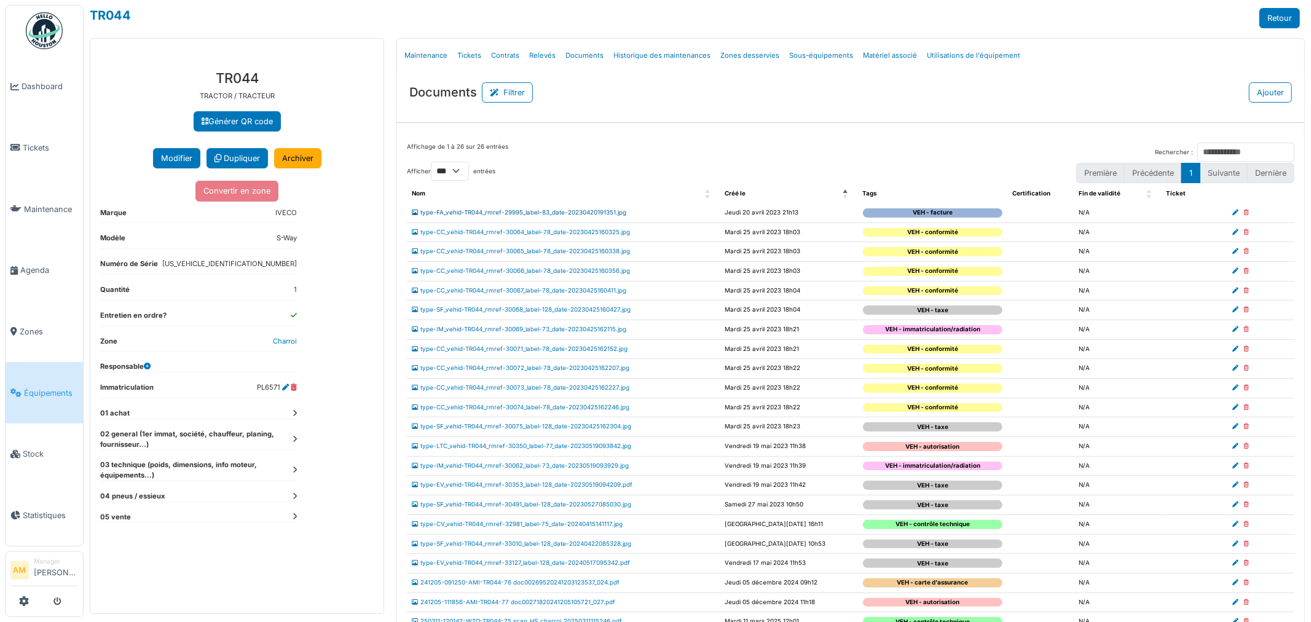
click at [490, 215] on link "type-FA_vehid-TR044_rmref-29995_label-83_date-20230420191351.jpg" at bounding box center [519, 212] width 214 height 7
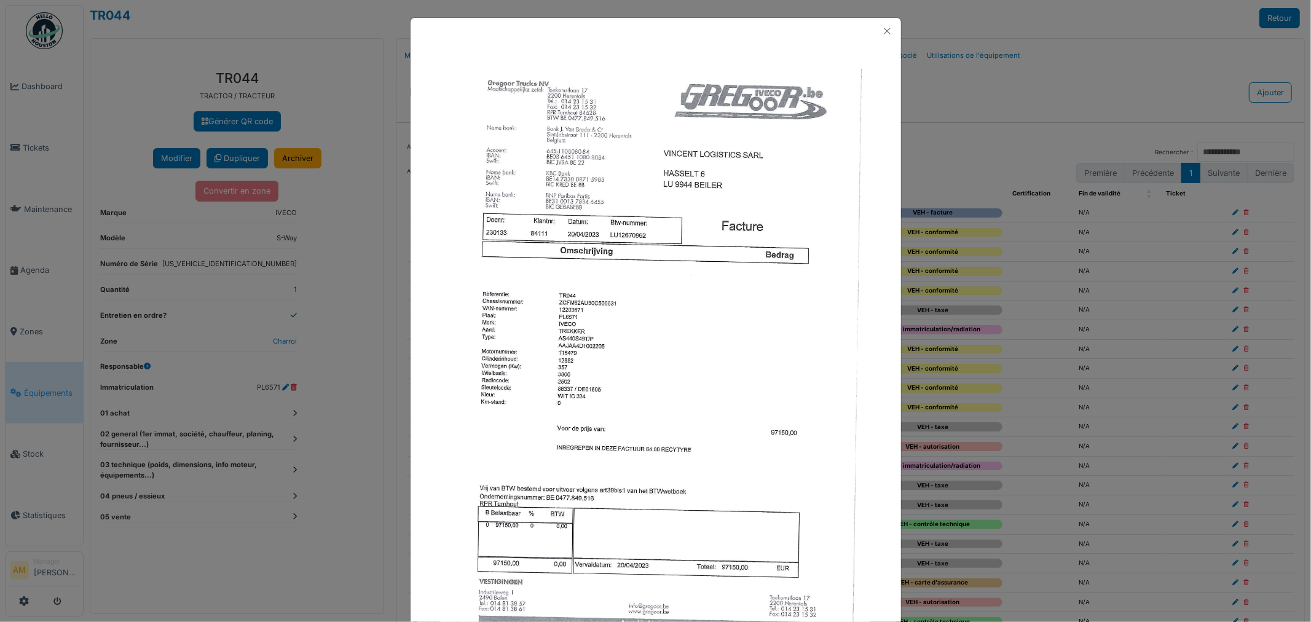
click at [1008, 93] on div at bounding box center [655, 311] width 1311 height 622
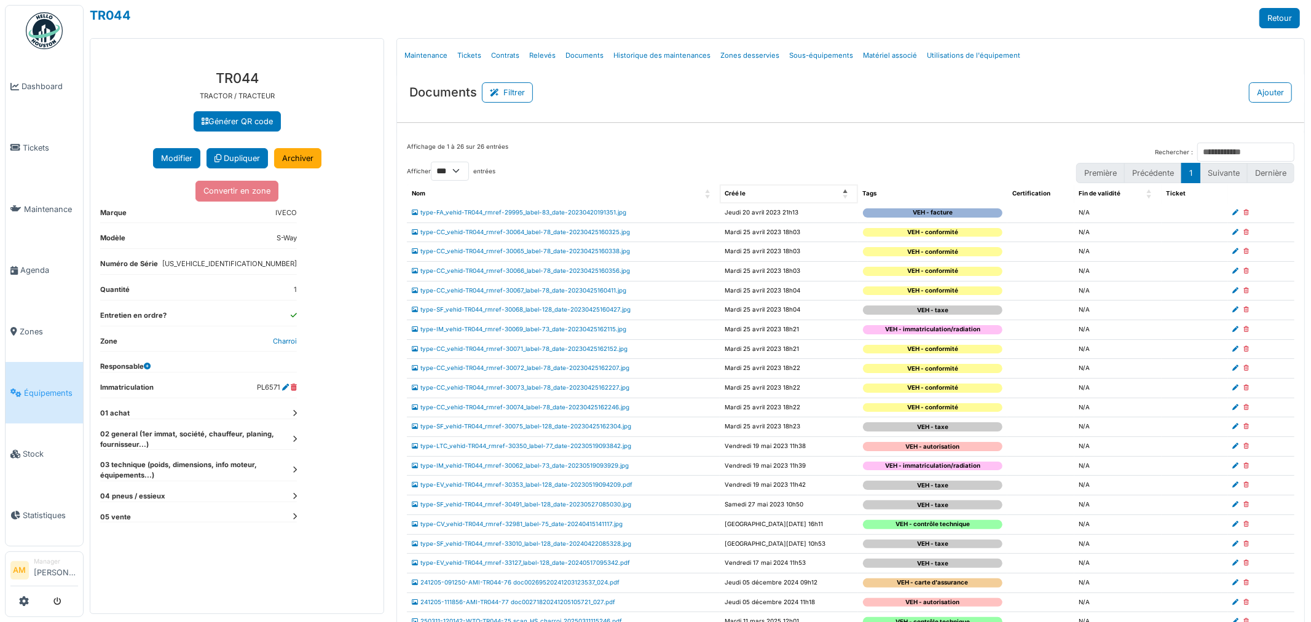
click at [843, 194] on span "Créé le: Activate to invert sorting" at bounding box center [846, 193] width 7 height 19
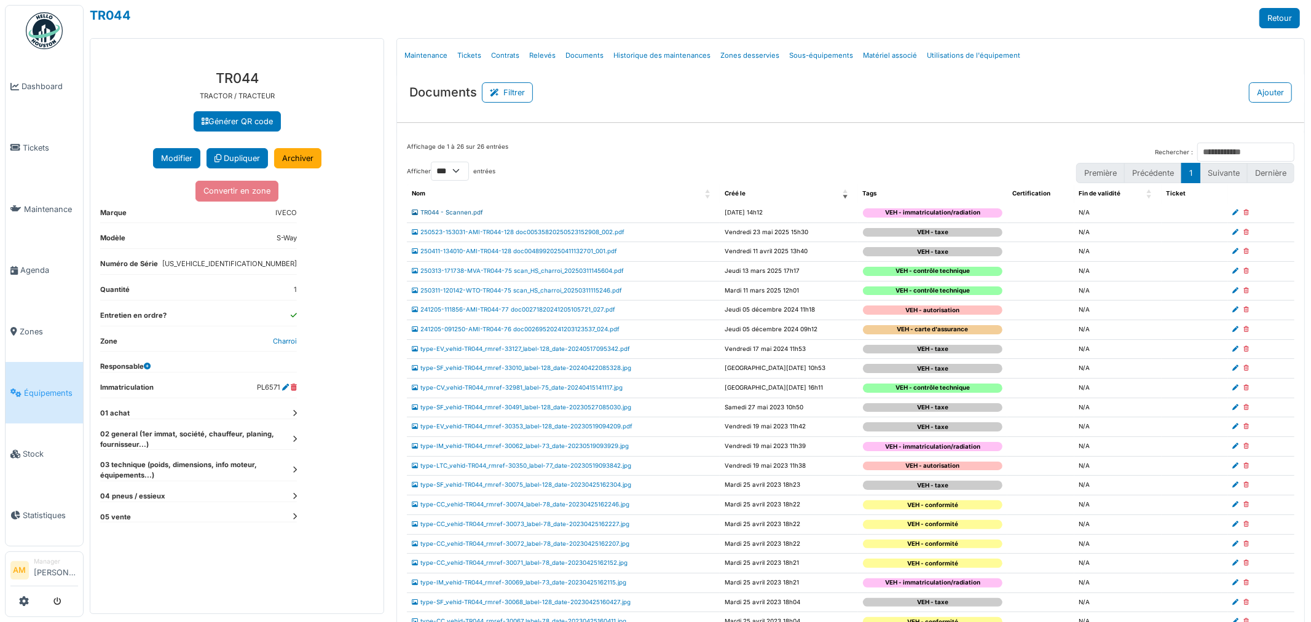
click at [452, 214] on link "TR044 - Scannen.pdf" at bounding box center [447, 212] width 71 height 7
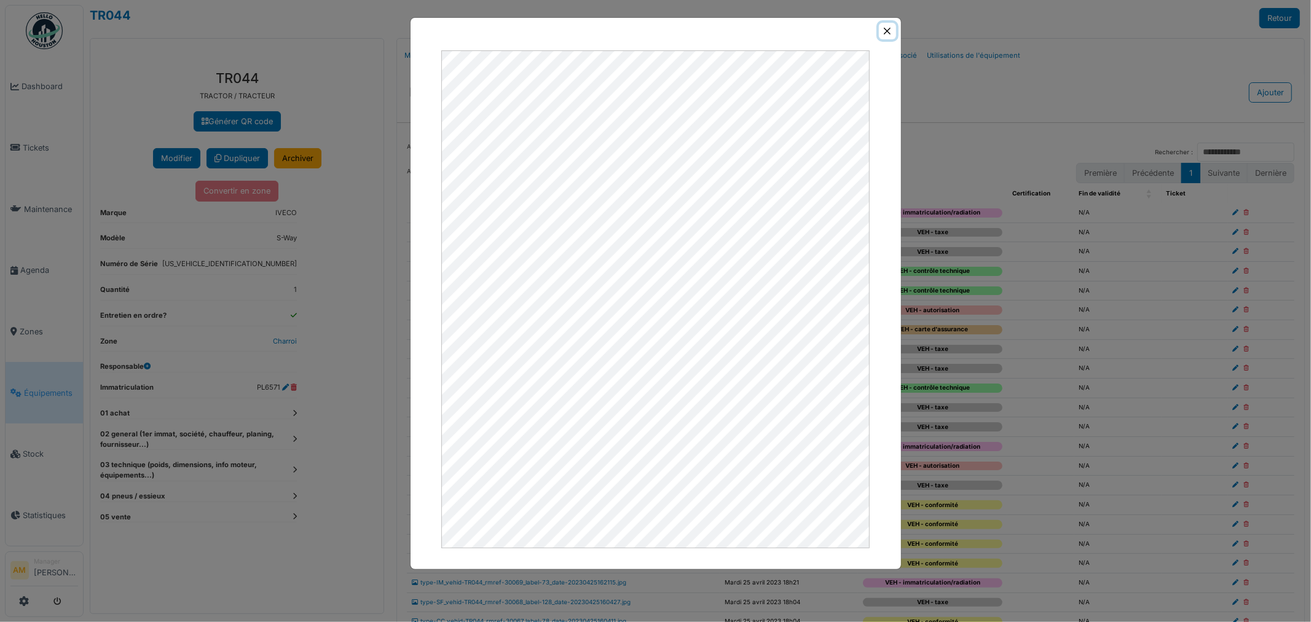
click at [886, 32] on button "Close" at bounding box center [887, 31] width 17 height 17
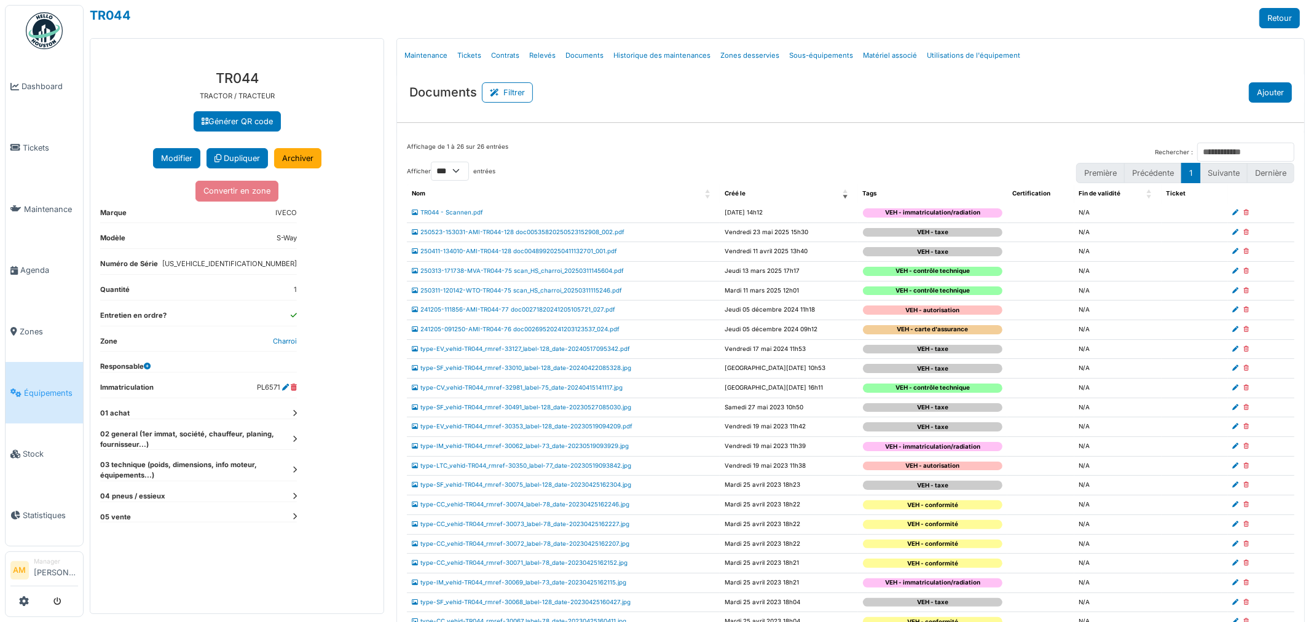
click at [1256, 98] on button "Ajouter" at bounding box center [1270, 92] width 43 height 20
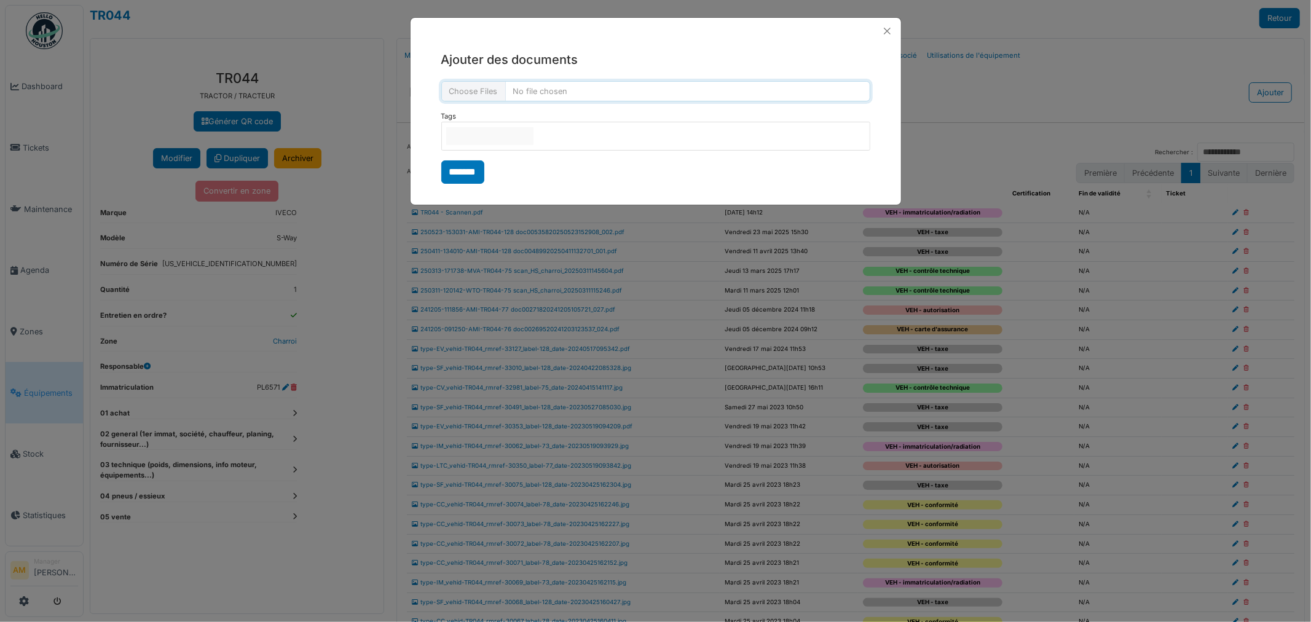
click at [545, 92] on input "file" at bounding box center [655, 91] width 429 height 20
type input "**********"
click at [478, 148] on div at bounding box center [655, 136] width 429 height 29
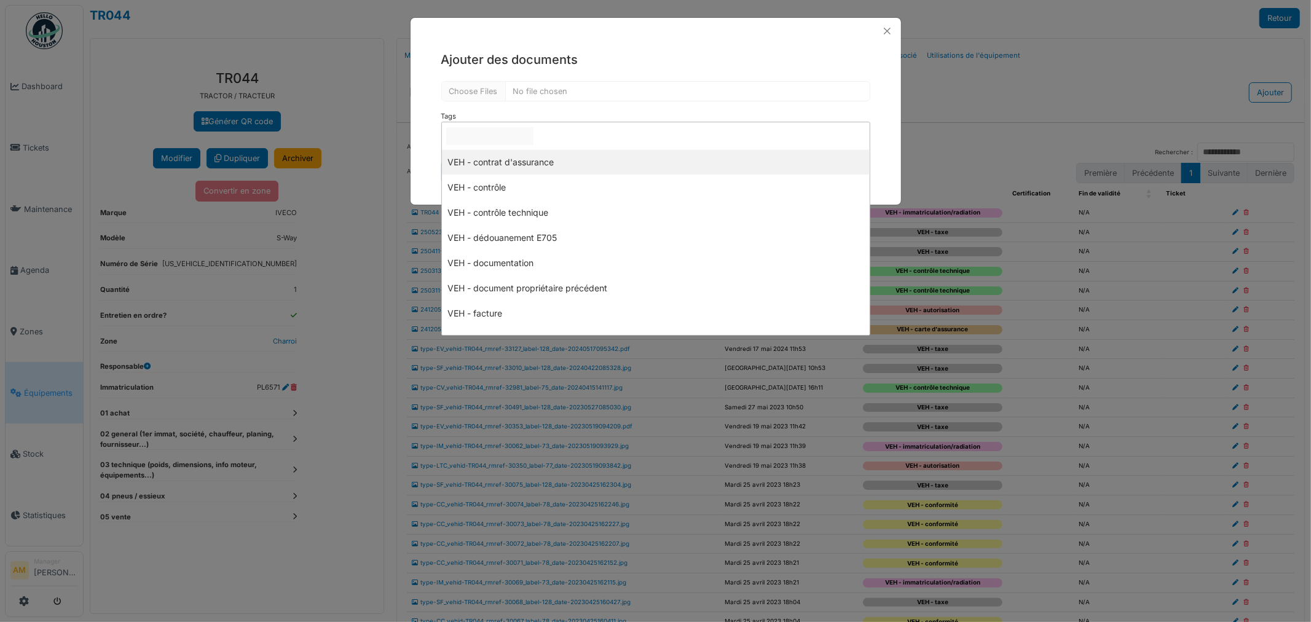
scroll to position [136, 0]
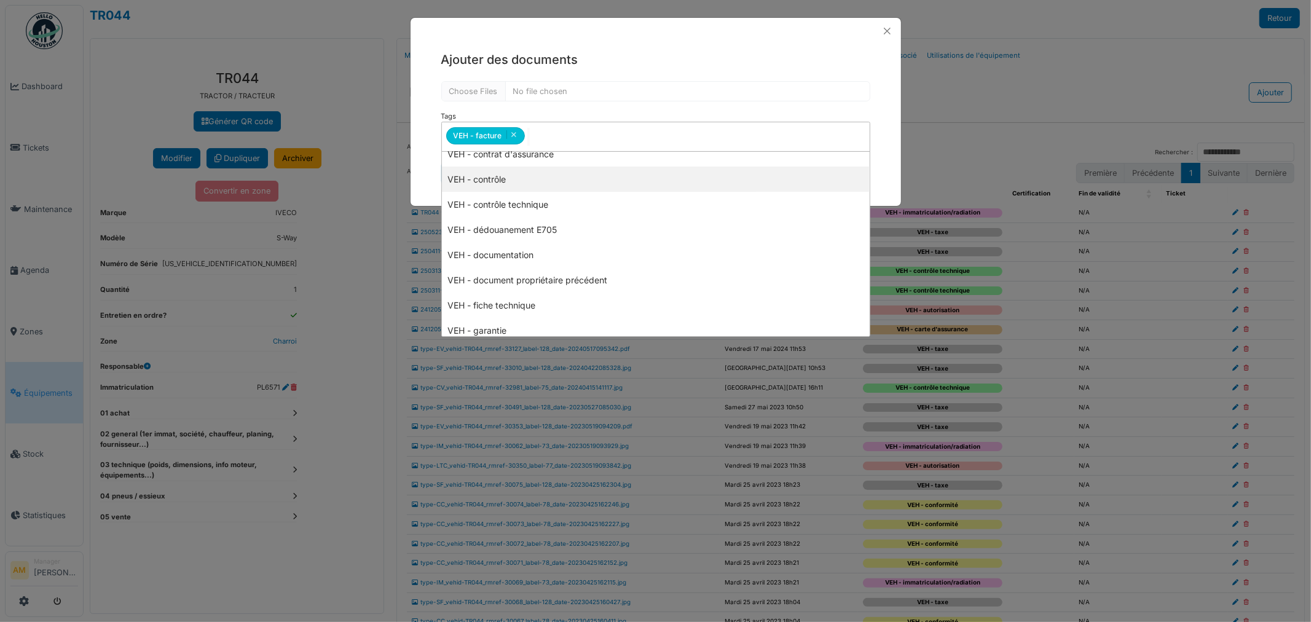
click at [425, 163] on div "**********" at bounding box center [656, 117] width 490 height 147
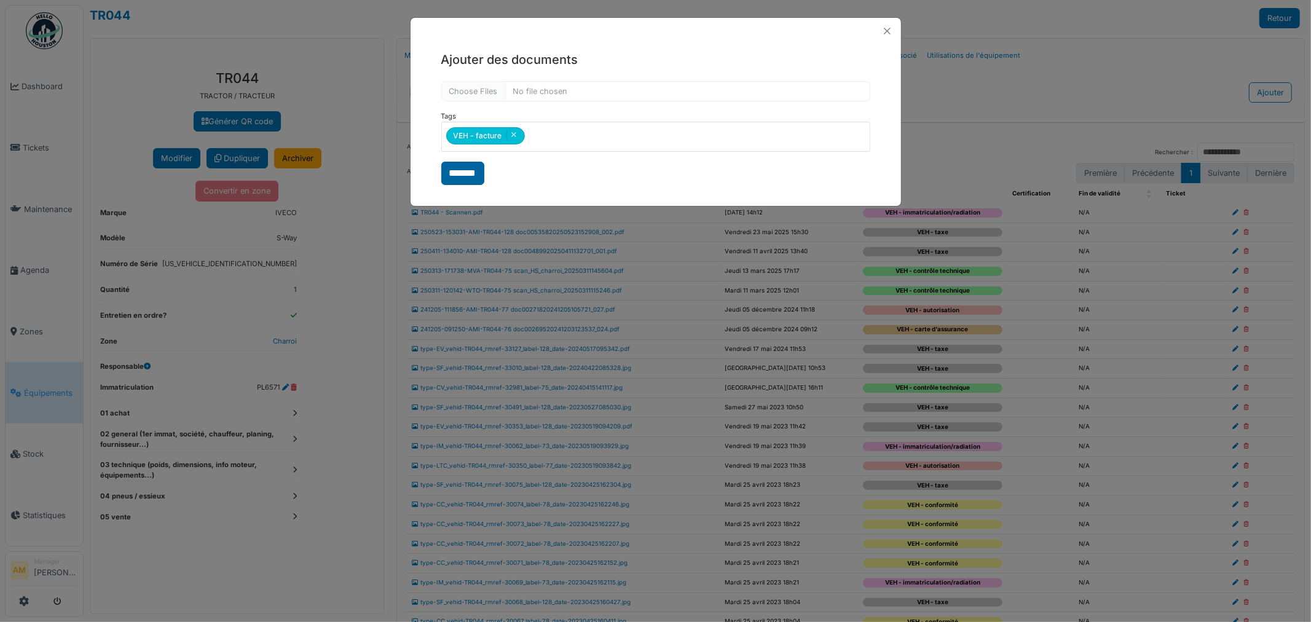
click at [452, 172] on input "*******" at bounding box center [462, 173] width 43 height 23
select select "***"
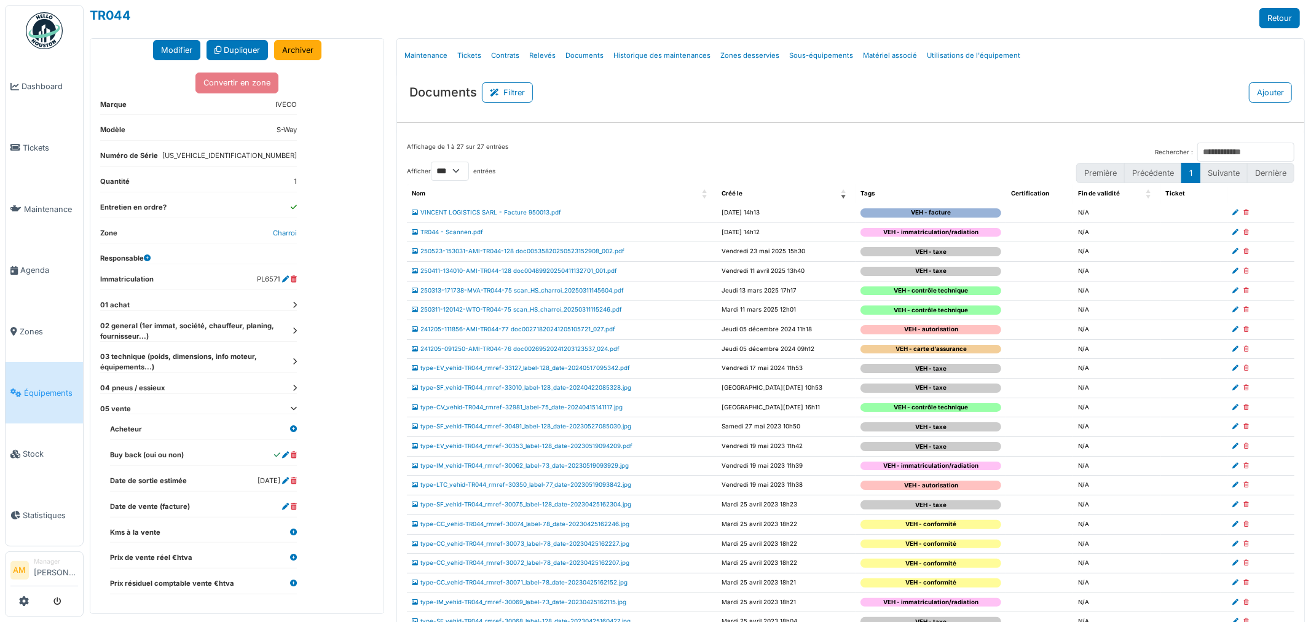
scroll to position [109, 0]
click at [293, 430] on icon at bounding box center [293, 428] width 7 height 7
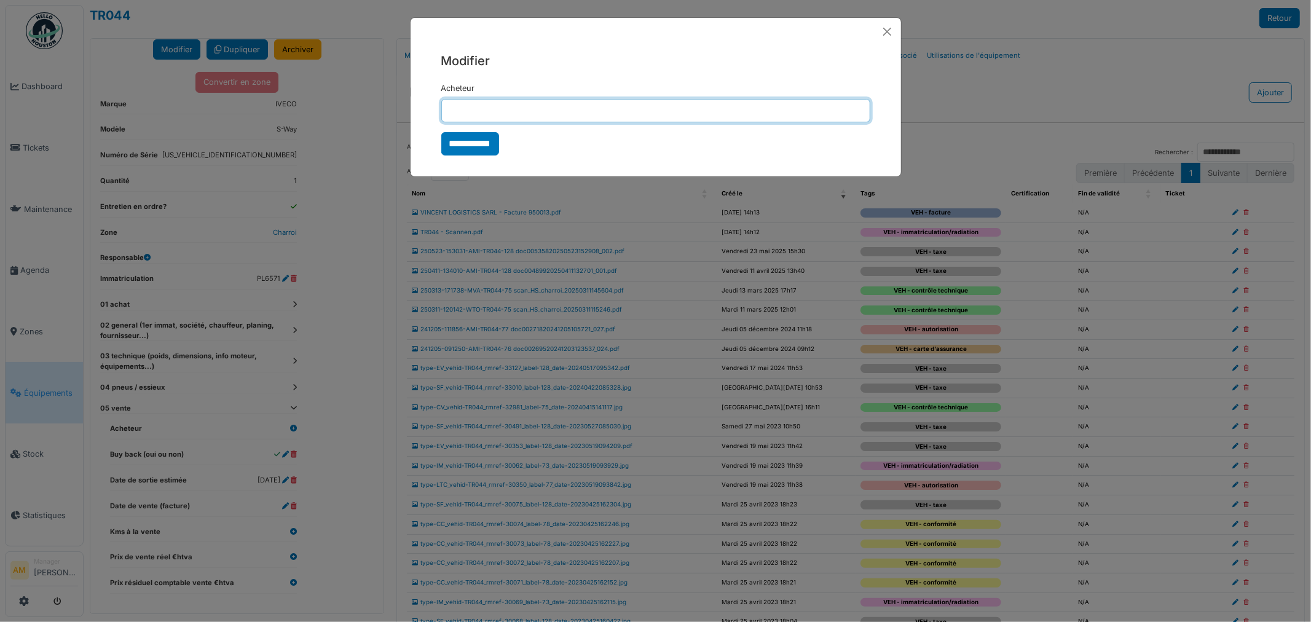
click at [525, 102] on input "Acheteur" at bounding box center [655, 110] width 429 height 23
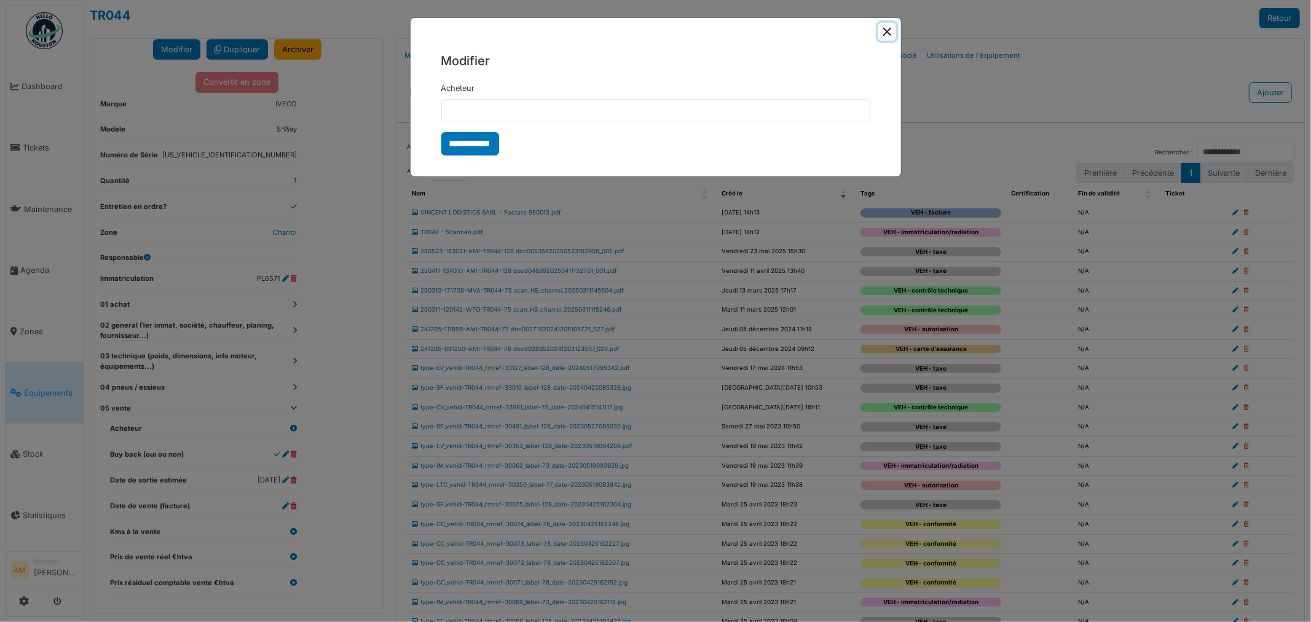
click at [887, 33] on button "Close" at bounding box center [887, 32] width 18 height 18
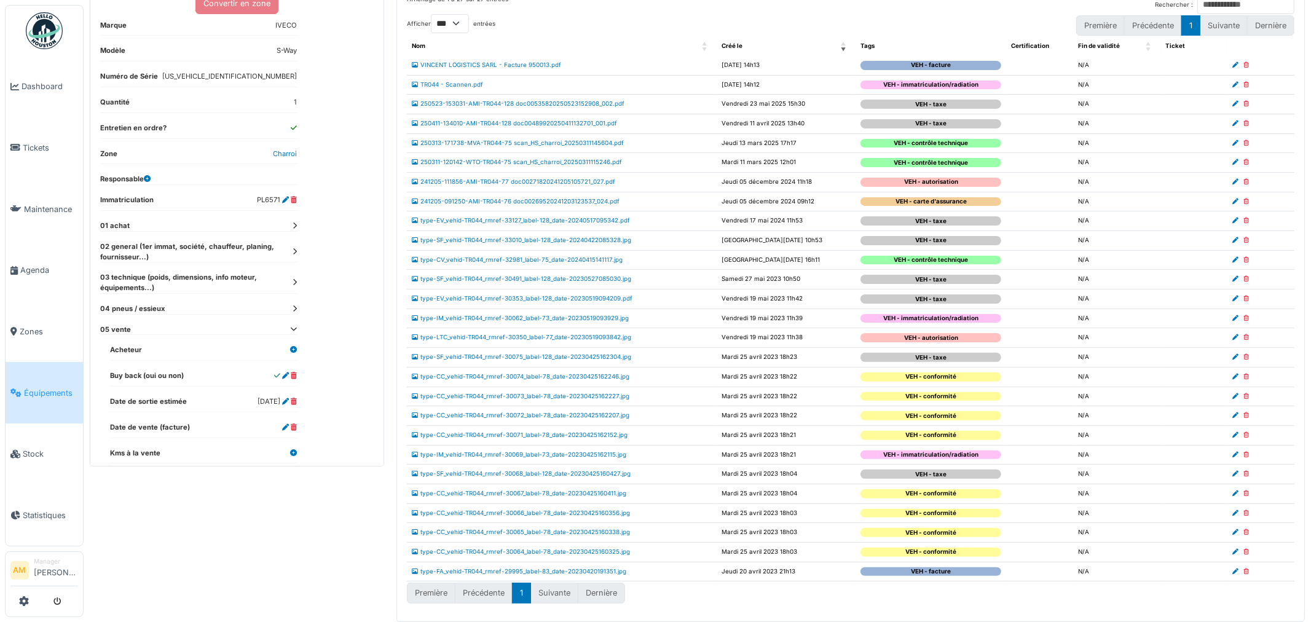
scroll to position [0, 0]
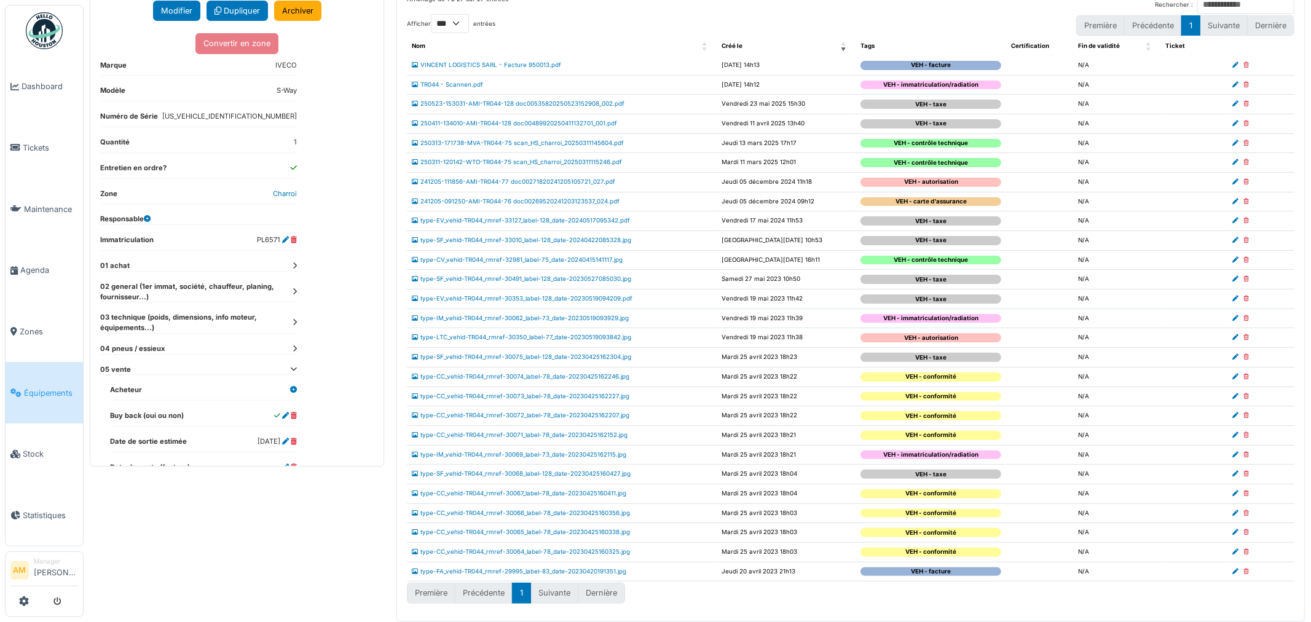
click at [292, 369] on icon at bounding box center [293, 369] width 7 height 7
click at [182, 8] on button "Modifier" at bounding box center [176, 11] width 47 height 20
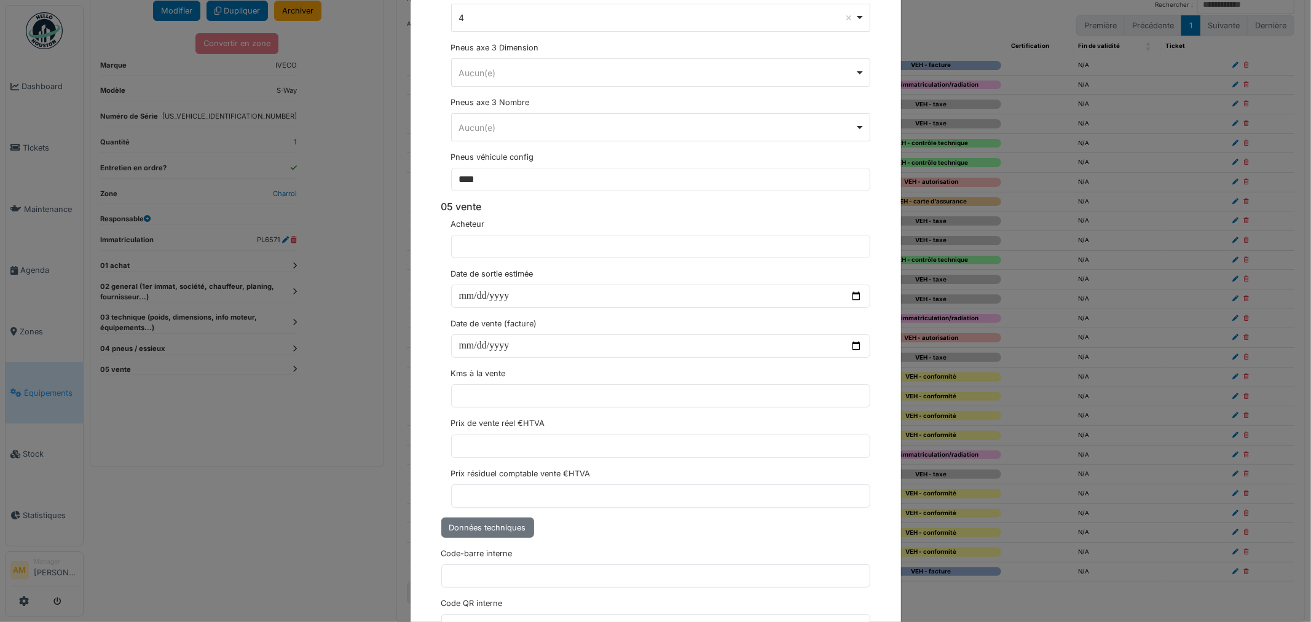
scroll to position [4165, 0]
click at [474, 256] on input "text" at bounding box center [660, 245] width 419 height 23
type input "*"
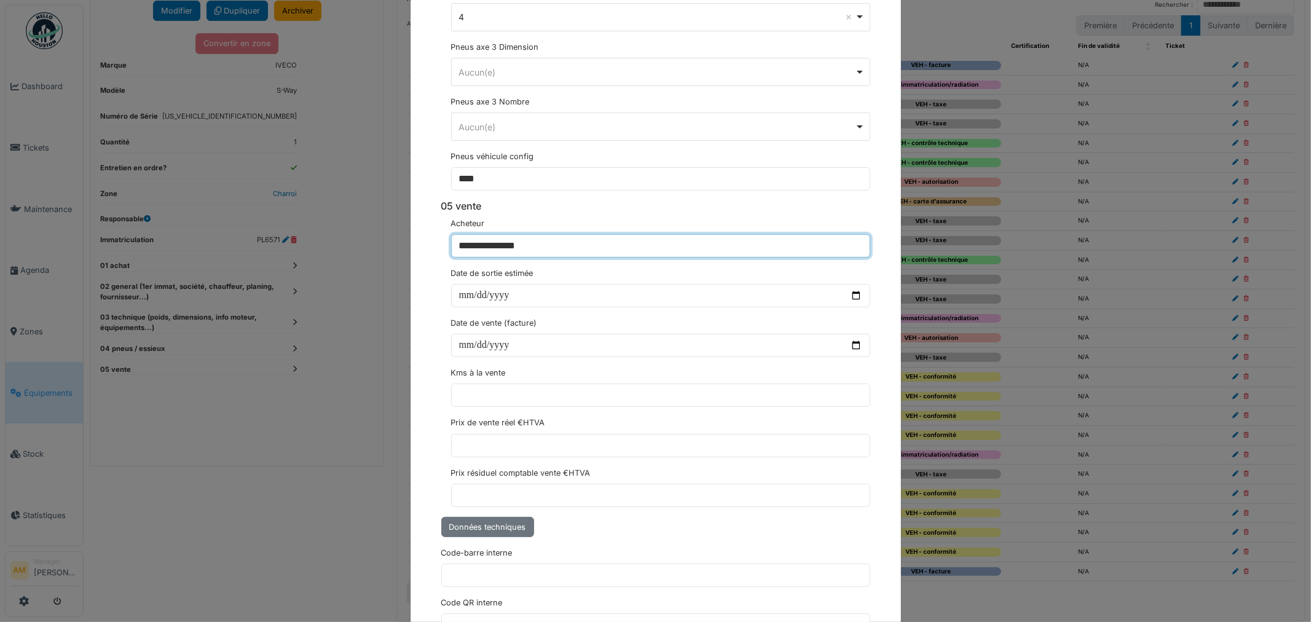
type input "**********"
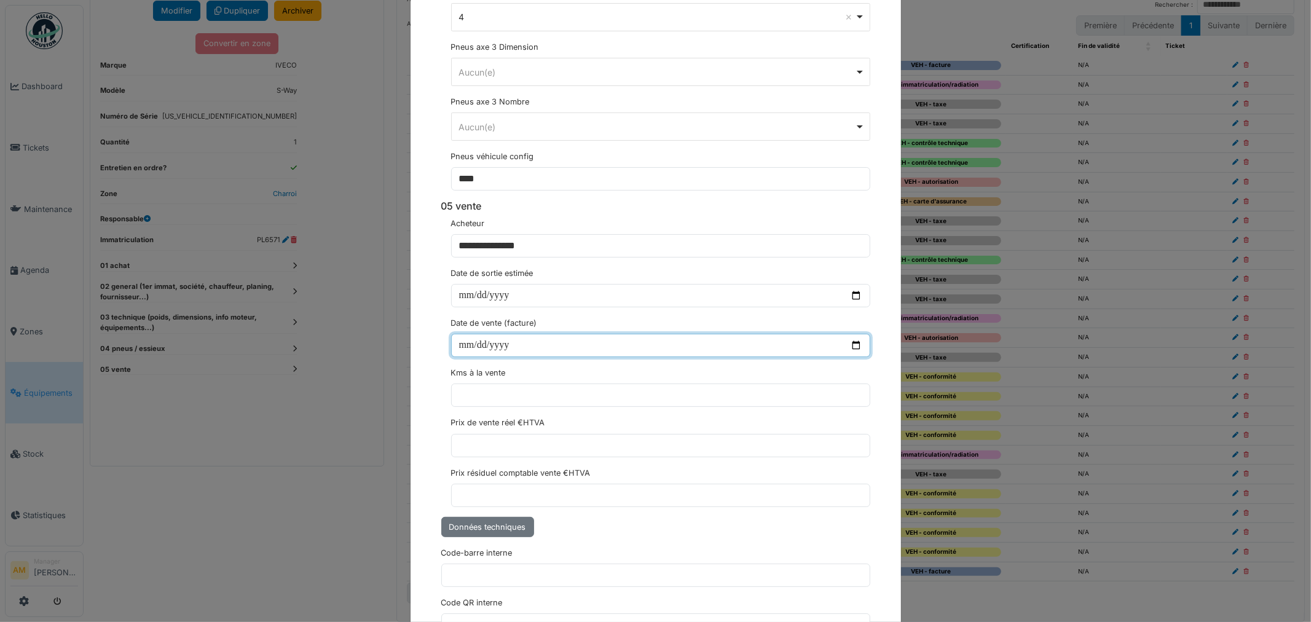
click at [460, 347] on input "date" at bounding box center [660, 345] width 419 height 23
type input "**********"
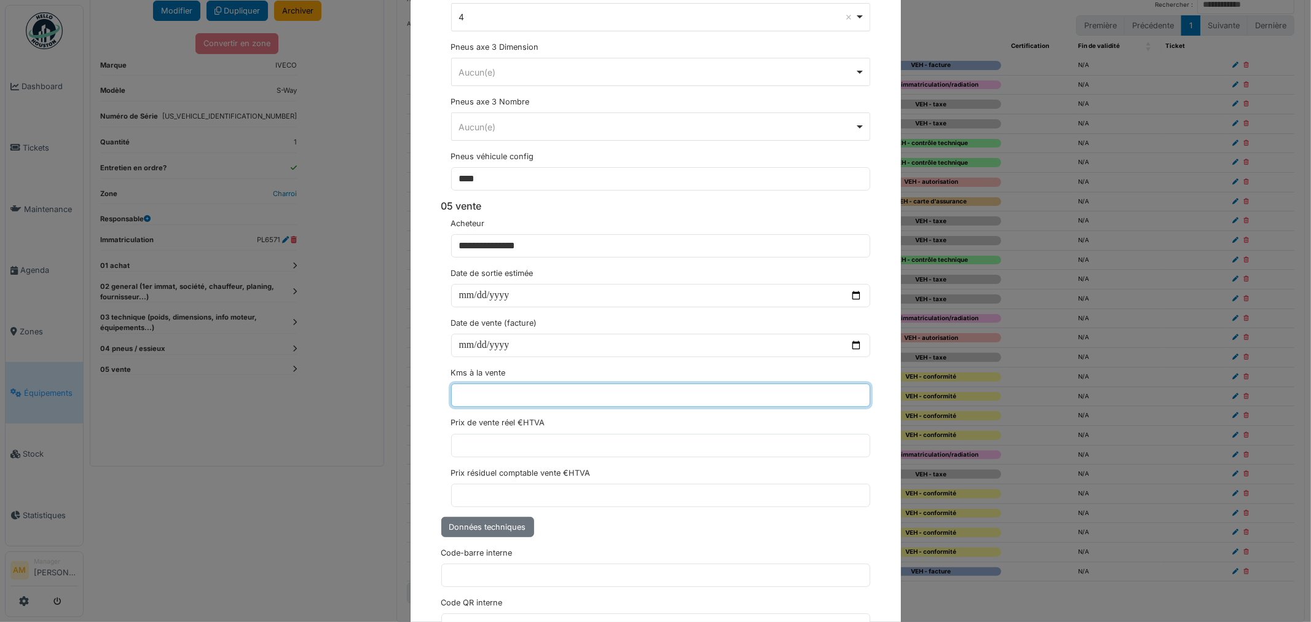
click at [513, 406] on input "text" at bounding box center [660, 395] width 419 height 23
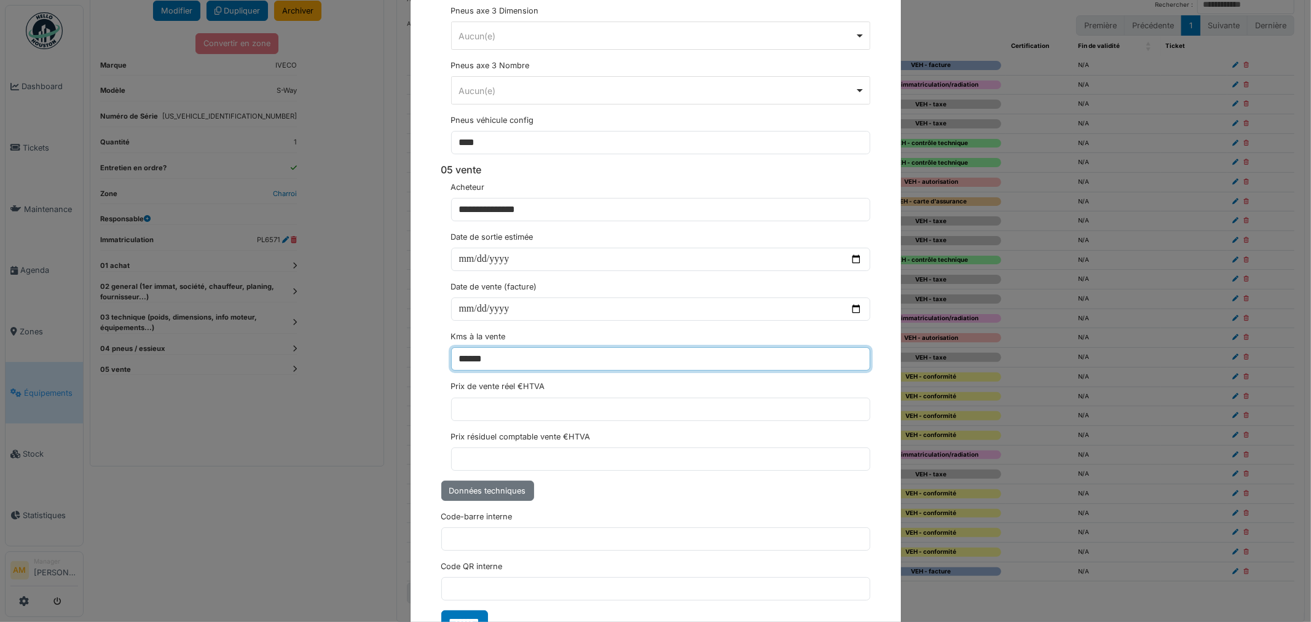
scroll to position [4260, 0]
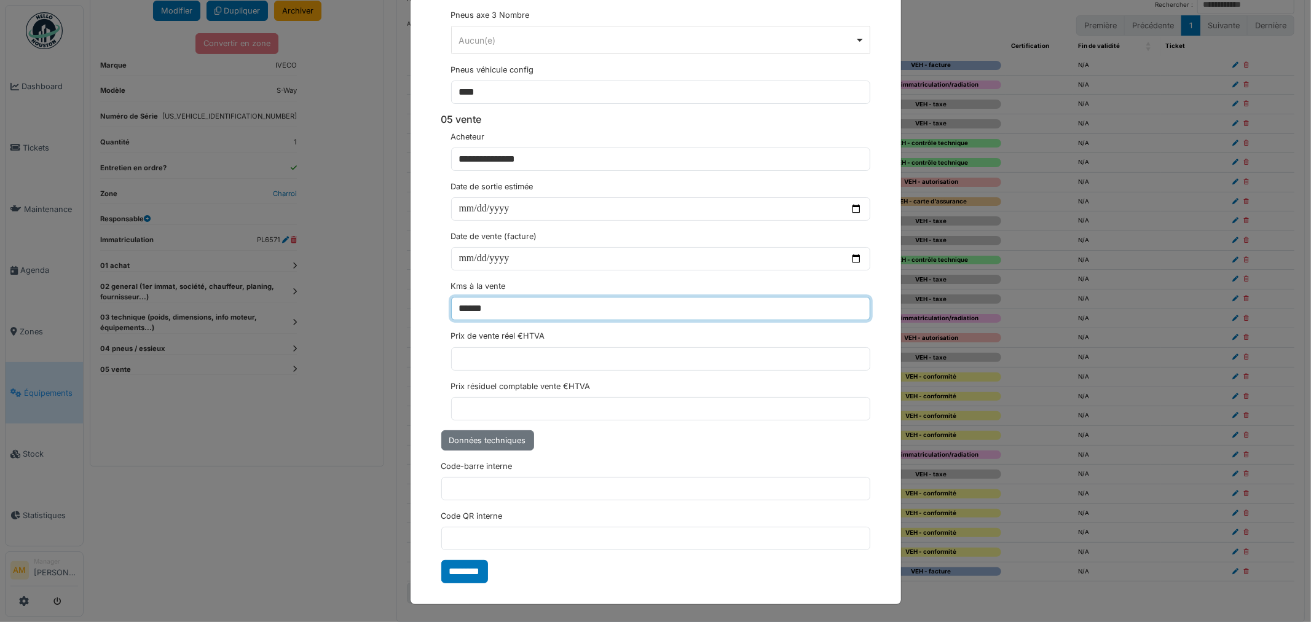
type input "******"
click at [489, 339] on label "Prix de vente réel €HTVA" at bounding box center [498, 336] width 94 height 12
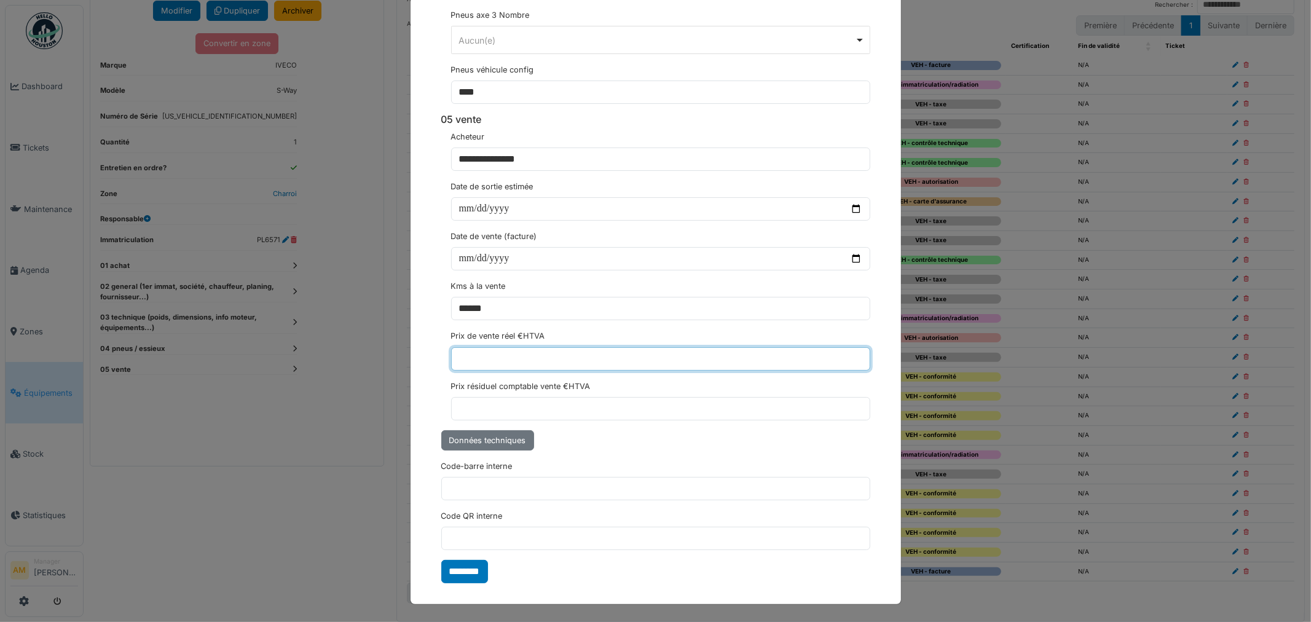
click at [492, 351] on input "text" at bounding box center [660, 358] width 419 height 23
type input "********"
click at [471, 575] on input "********" at bounding box center [464, 571] width 47 height 23
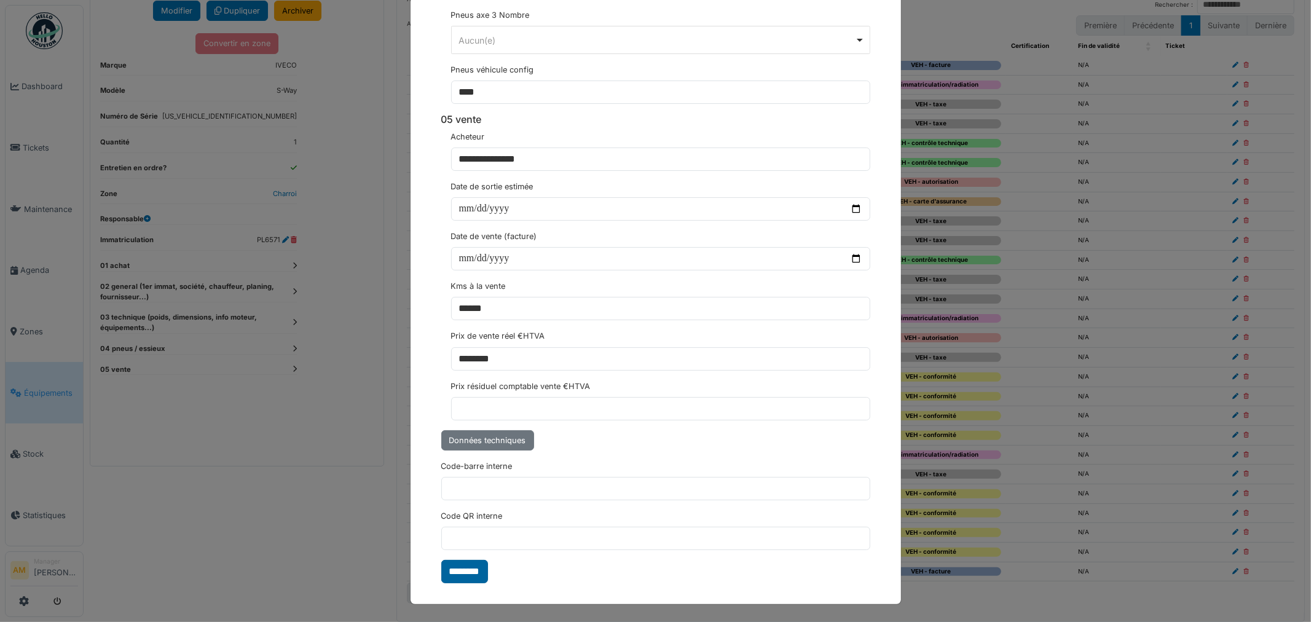
select select "***"
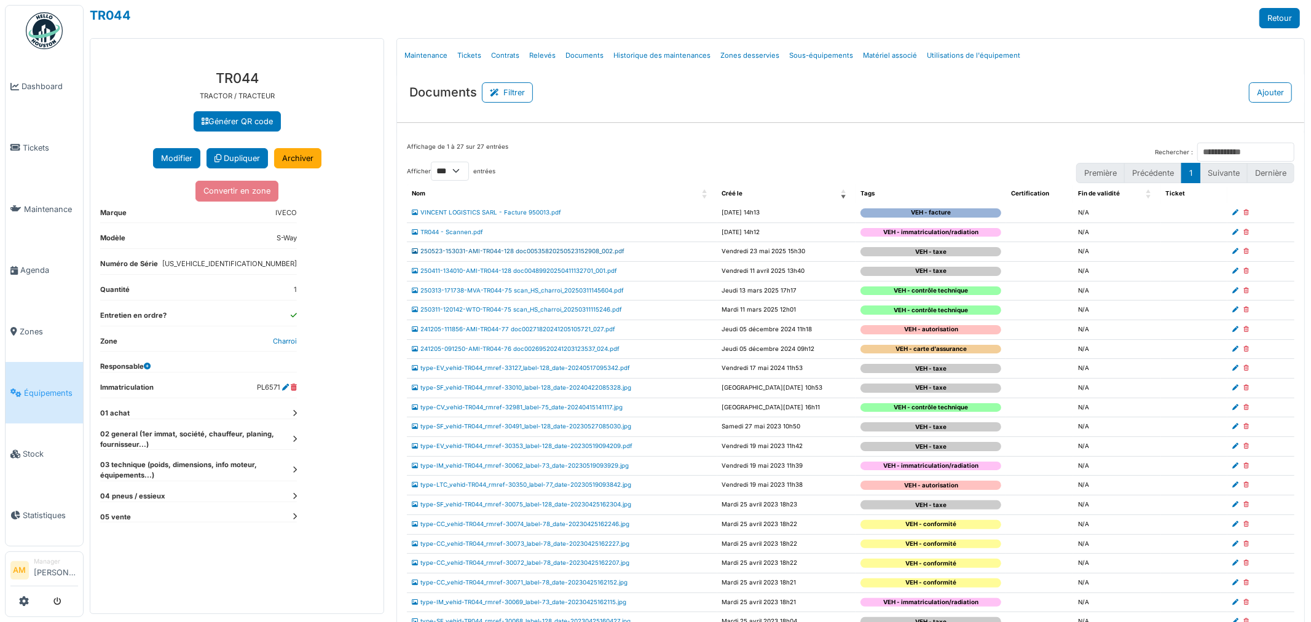
click at [550, 251] on link "250523-153031-AMI-TR044-128 doc00535820250523152908_002.pdf" at bounding box center [518, 251] width 213 height 7
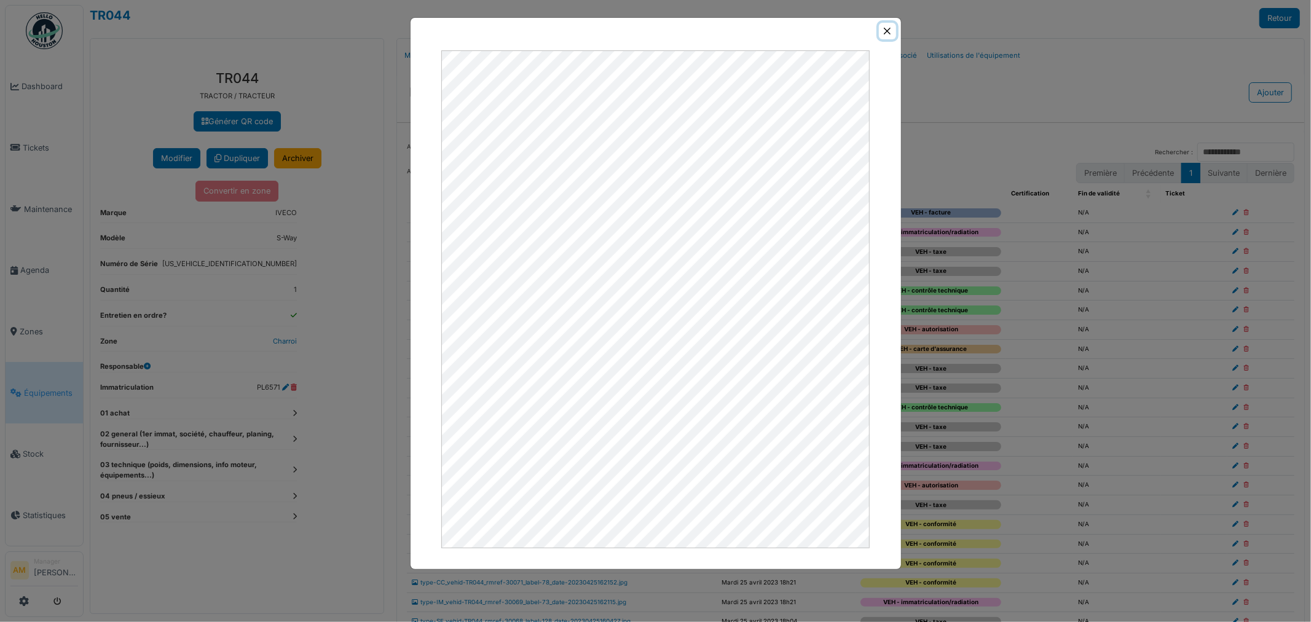
drag, startPoint x: 887, startPoint y: 32, endPoint x: 885, endPoint y: 140, distance: 107.6
click at [889, 32] on button "Close" at bounding box center [887, 31] width 17 height 17
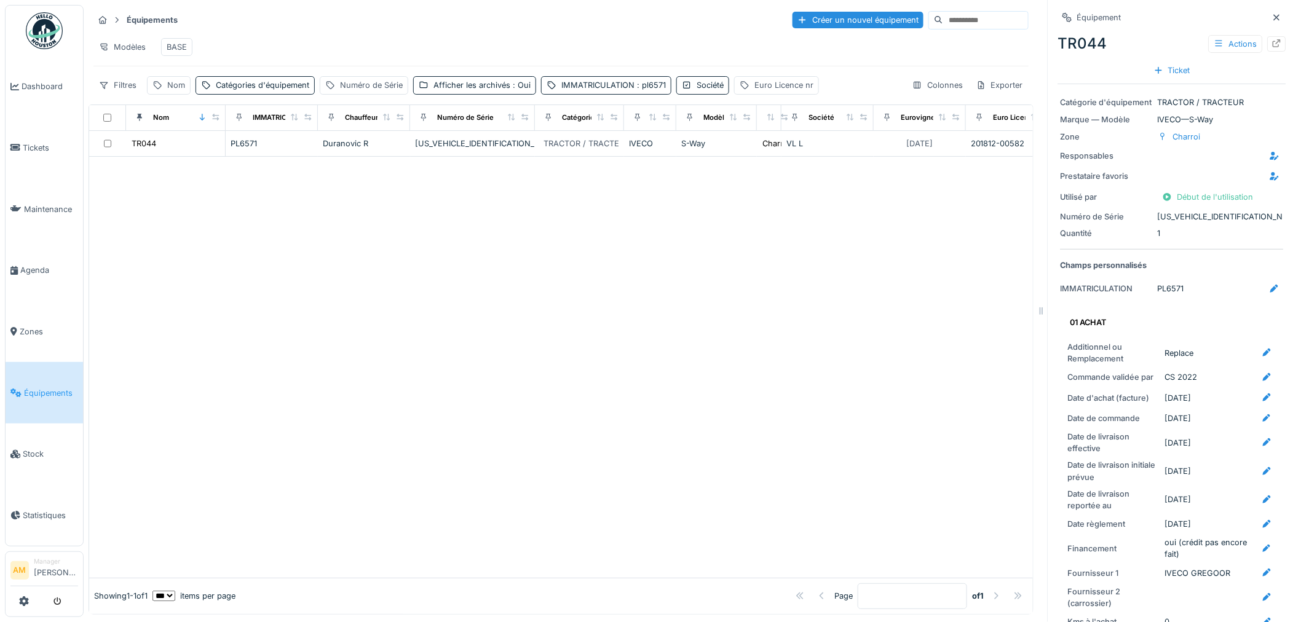
scroll to position [2139, 0]
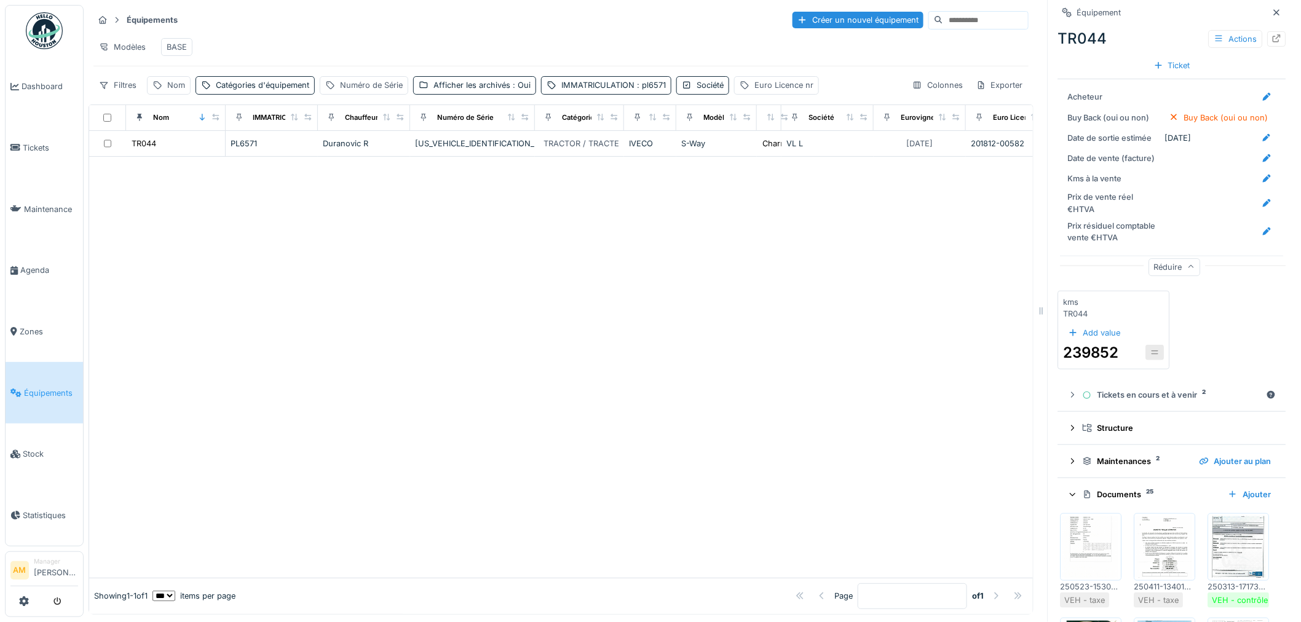
click at [518, 321] on div at bounding box center [560, 367] width 943 height 421
click at [225, 307] on div at bounding box center [560, 367] width 943 height 421
